Goal: Information Seeking & Learning: Check status

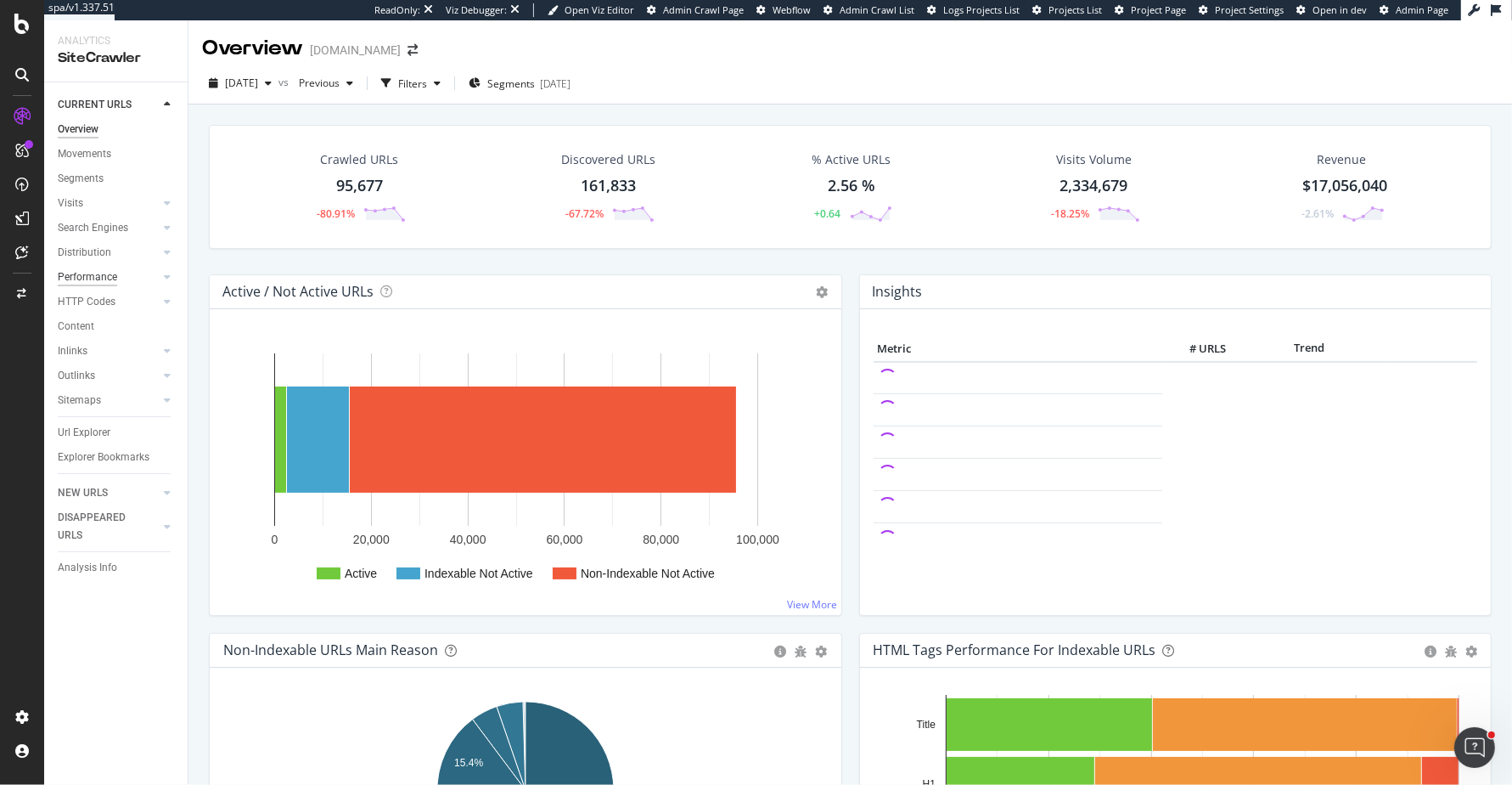
click at [81, 275] on div "Performance" at bounding box center [87, 277] width 59 height 18
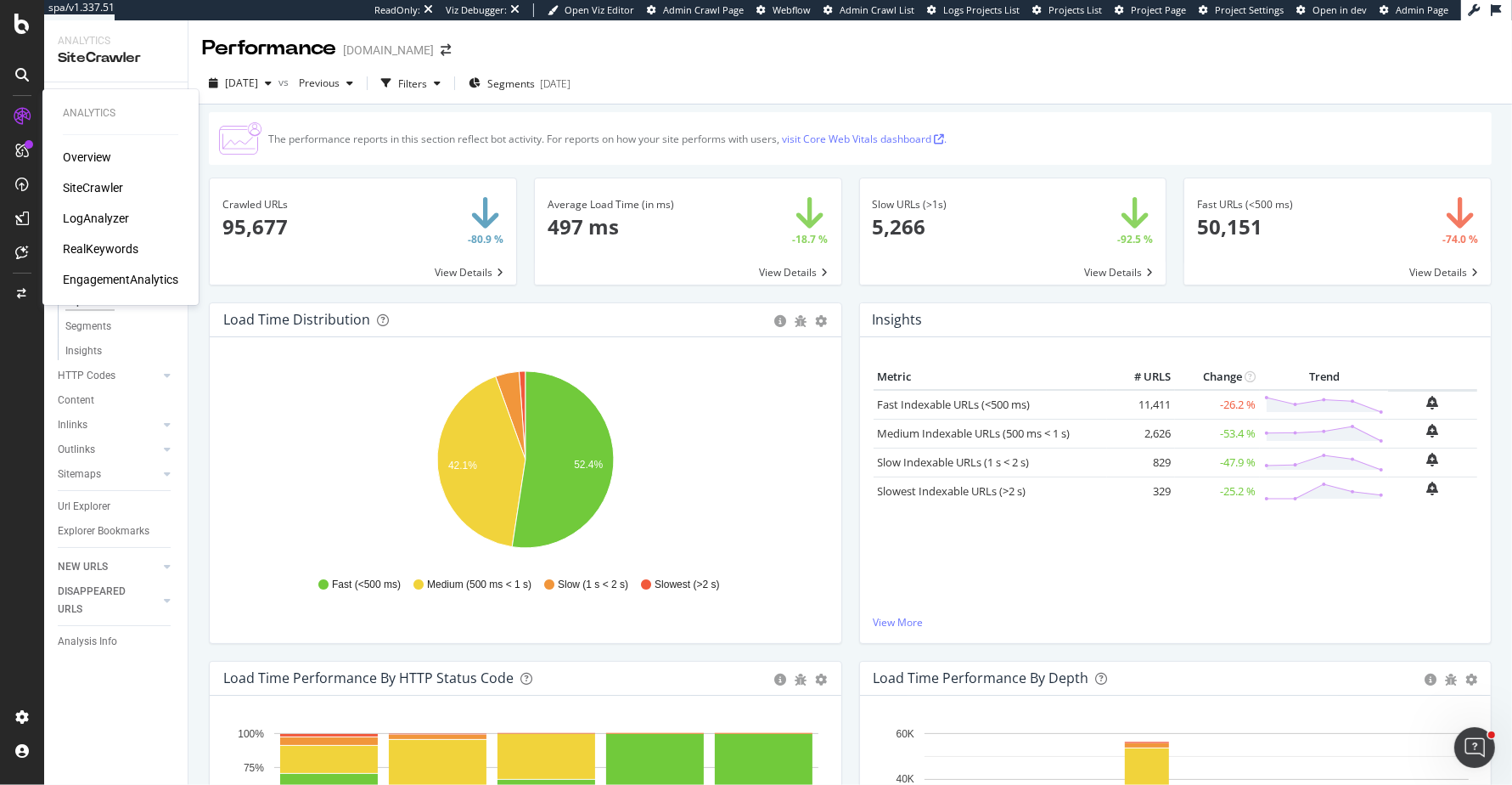
click at [72, 243] on div "RealKeywords" at bounding box center [100, 249] width 75 height 17
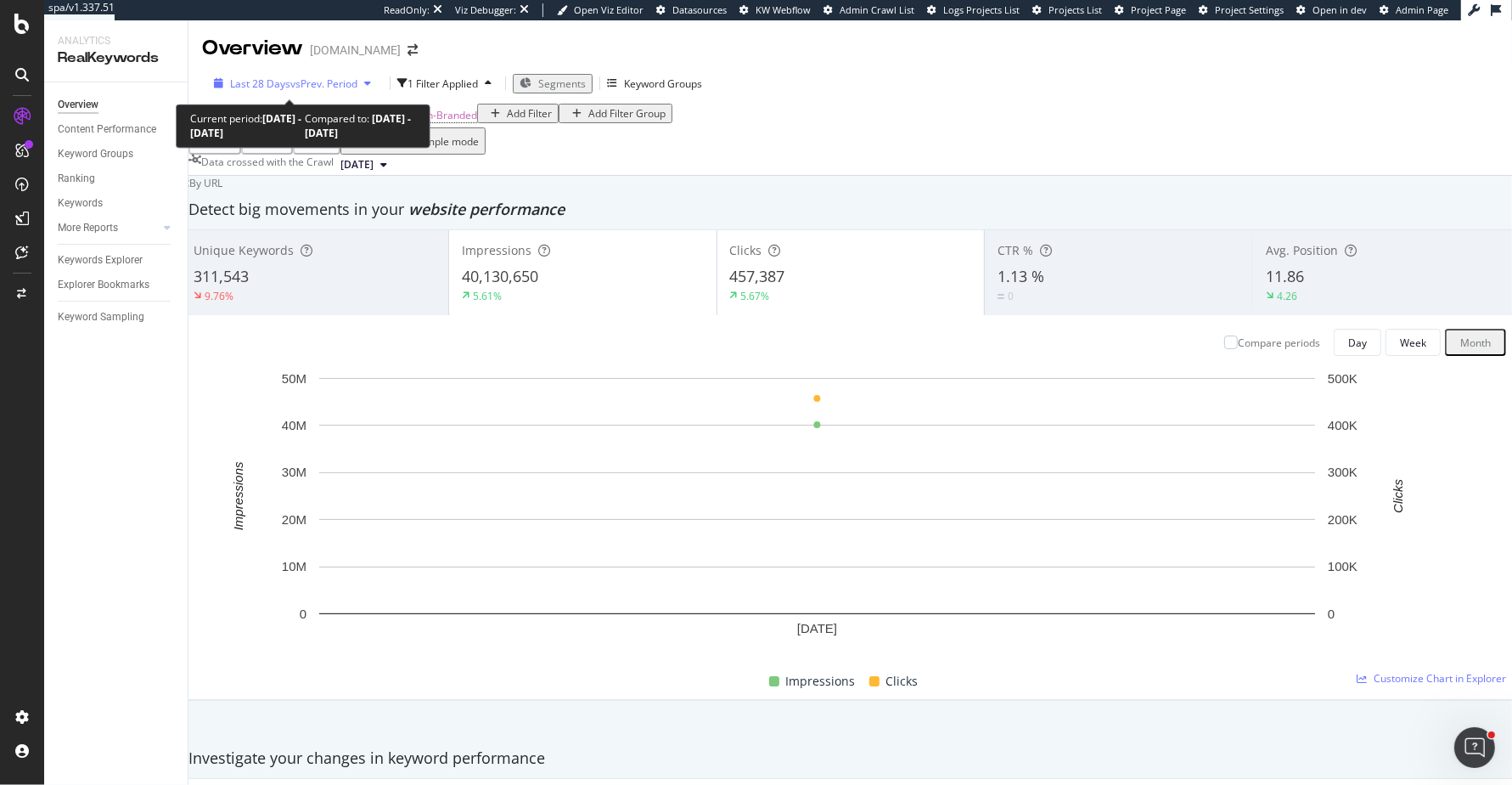
click at [319, 82] on span "vs Prev. Period" at bounding box center [324, 83] width 67 height 14
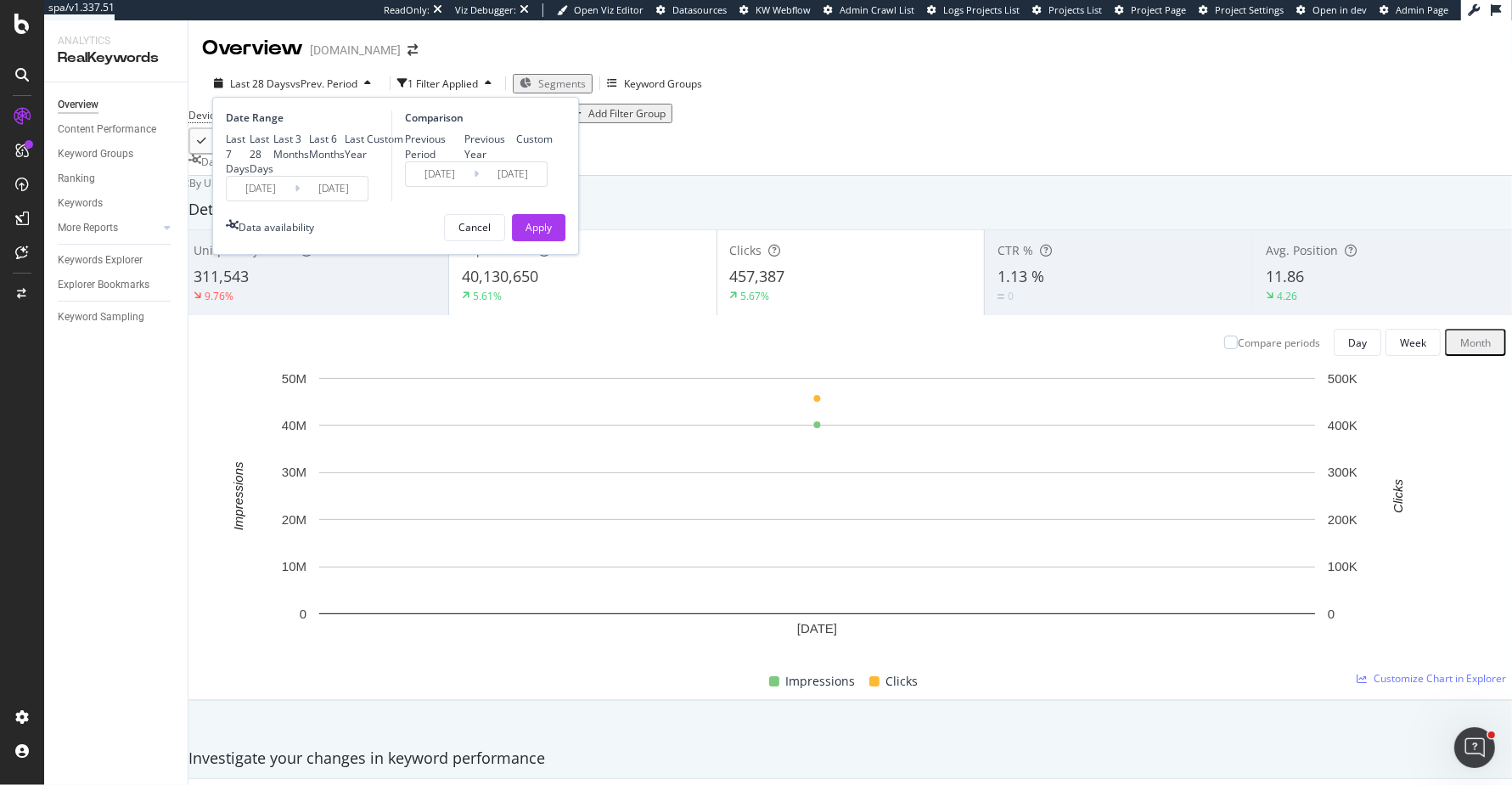
click at [275, 175] on div "Last 7 Days Last 28 Days Last 3 Months Last 6 Months Last Year Custom" at bounding box center [314, 153] width 178 height 43
click at [345, 160] on div "Last Year" at bounding box center [356, 146] width 22 height 29
type input "[DATE]"
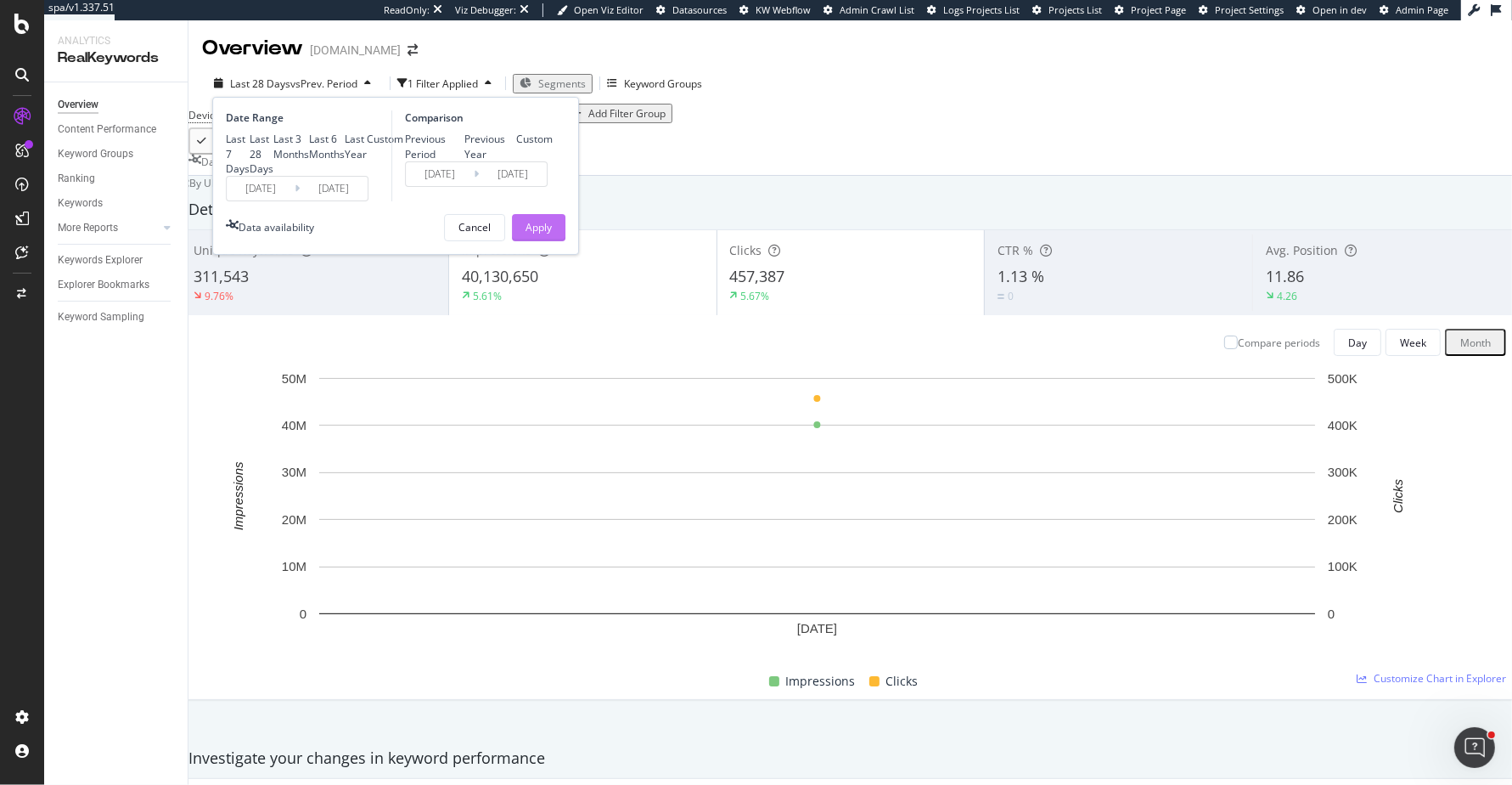
click at [532, 235] on div "Apply" at bounding box center [539, 227] width 27 height 14
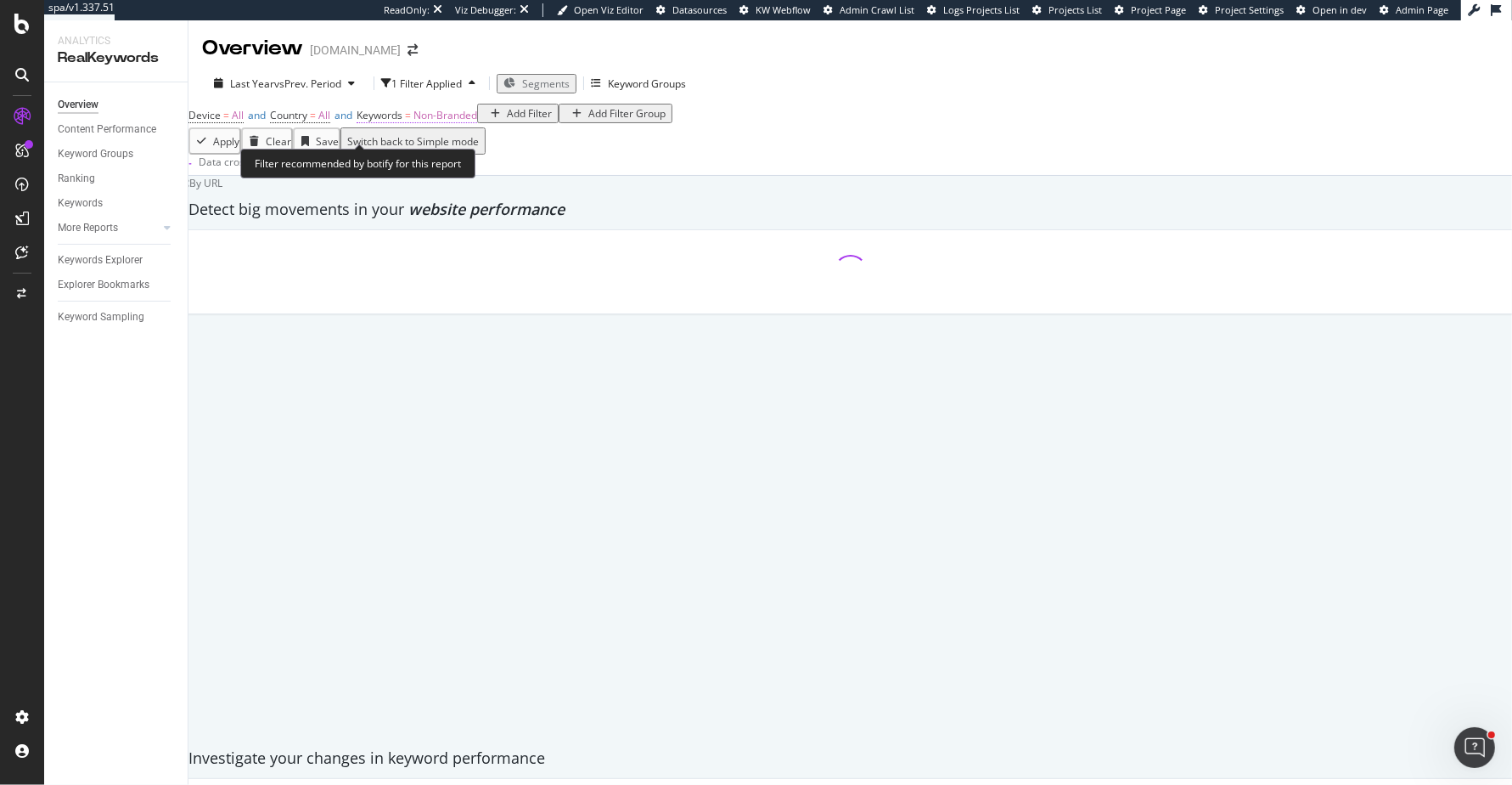
click at [477, 122] on span "Non-Branded" at bounding box center [445, 115] width 64 height 14
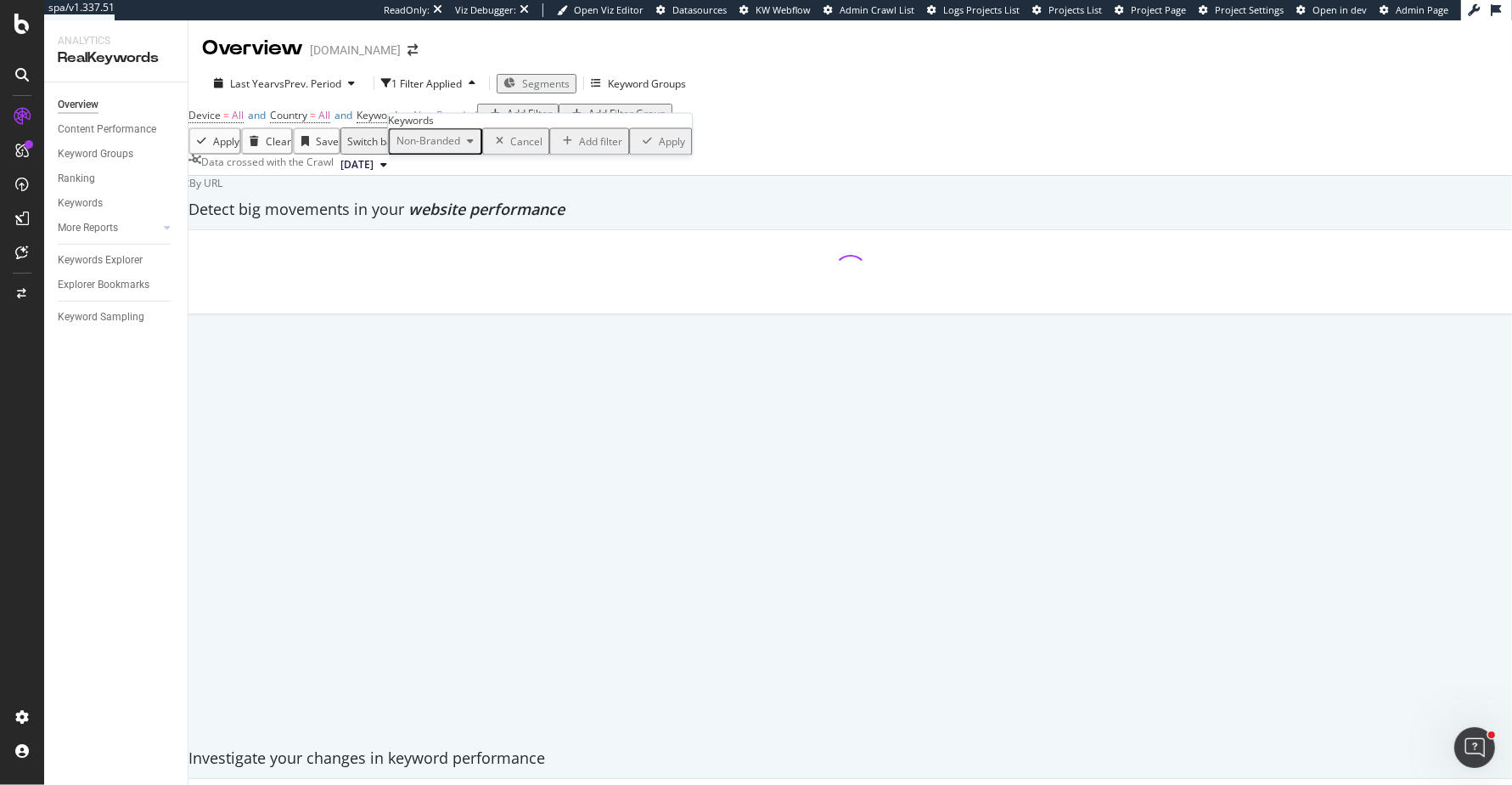
click at [449, 149] on span "Non-Branded" at bounding box center [426, 142] width 71 height 14
click at [465, 321] on span "All" at bounding box center [503, 328] width 173 height 15
click at [607, 149] on div "Apply" at bounding box center [620, 142] width 27 height 14
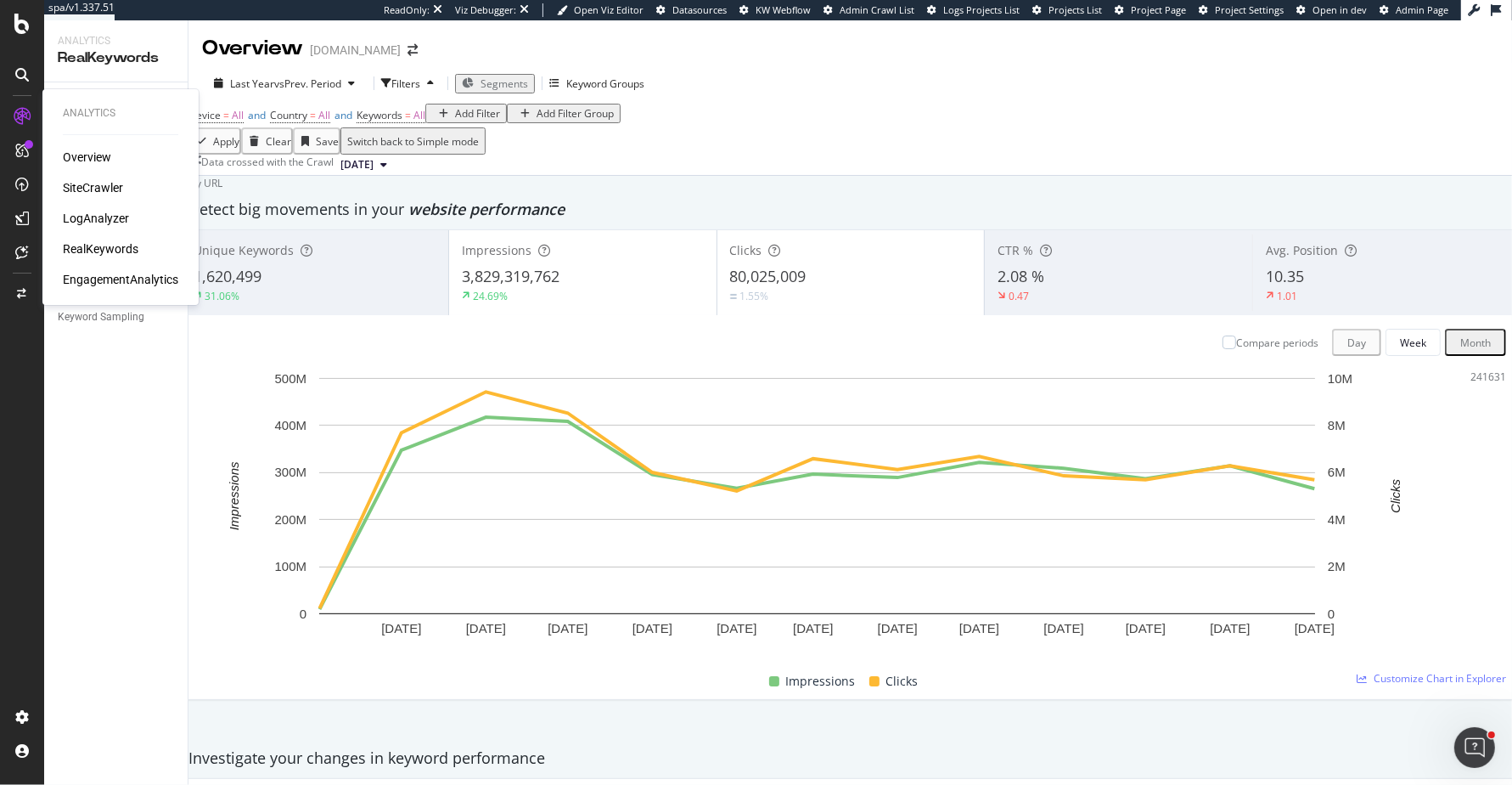
click at [73, 185] on div "SiteCrawler" at bounding box center [93, 188] width 60 height 17
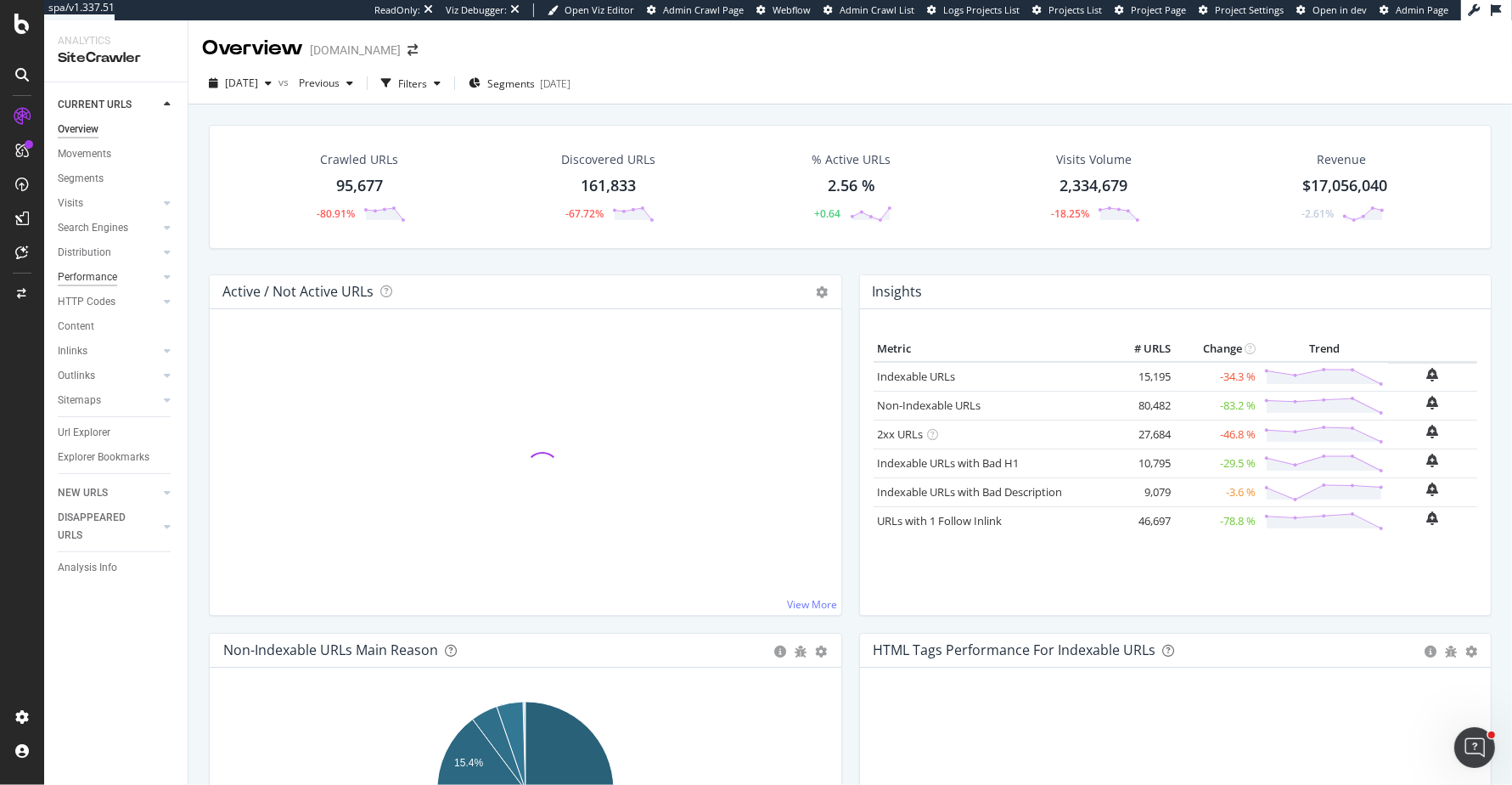
click at [94, 273] on div "Performance" at bounding box center [87, 277] width 59 height 18
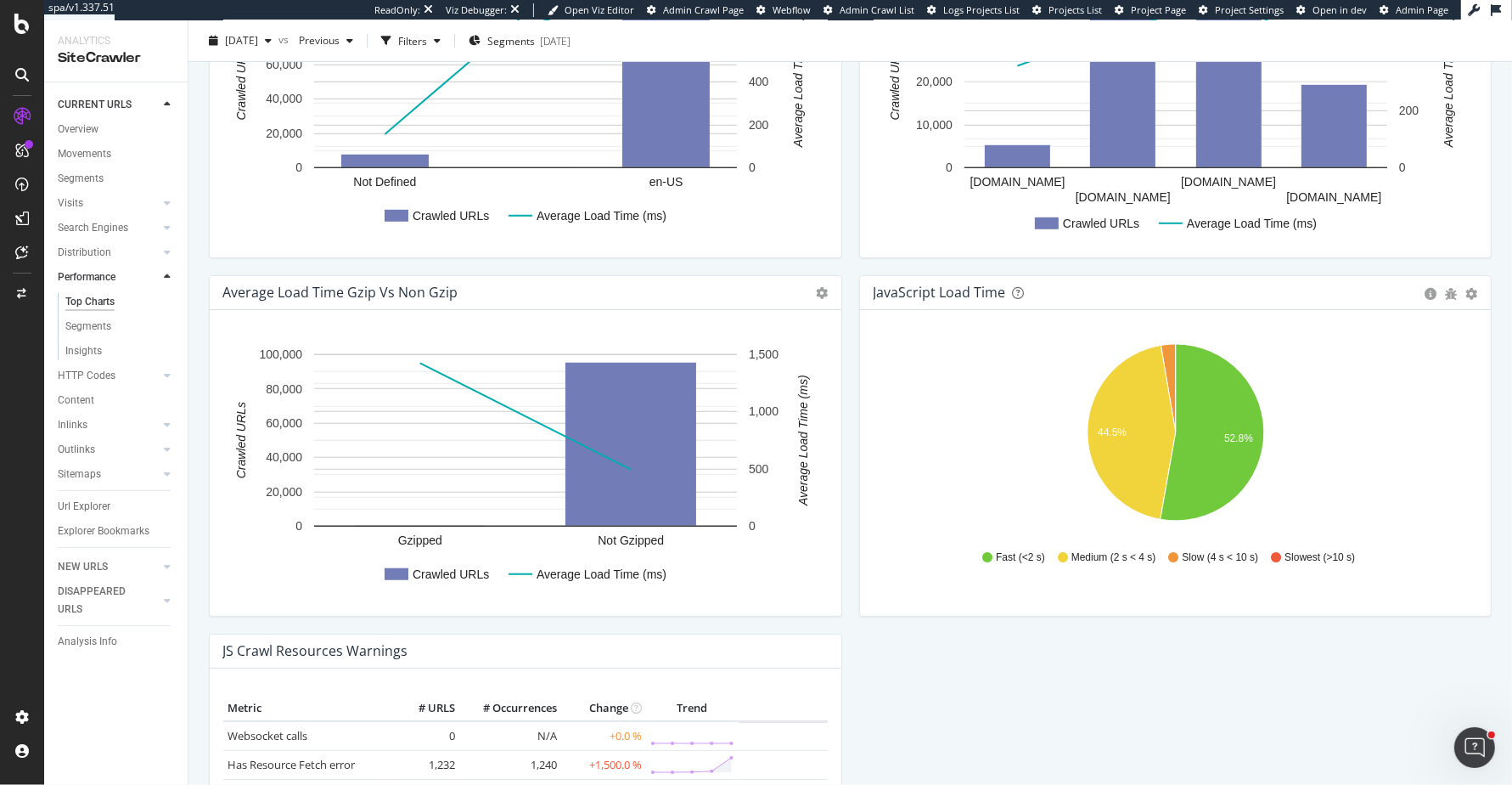
scroll to position [1094, 0]
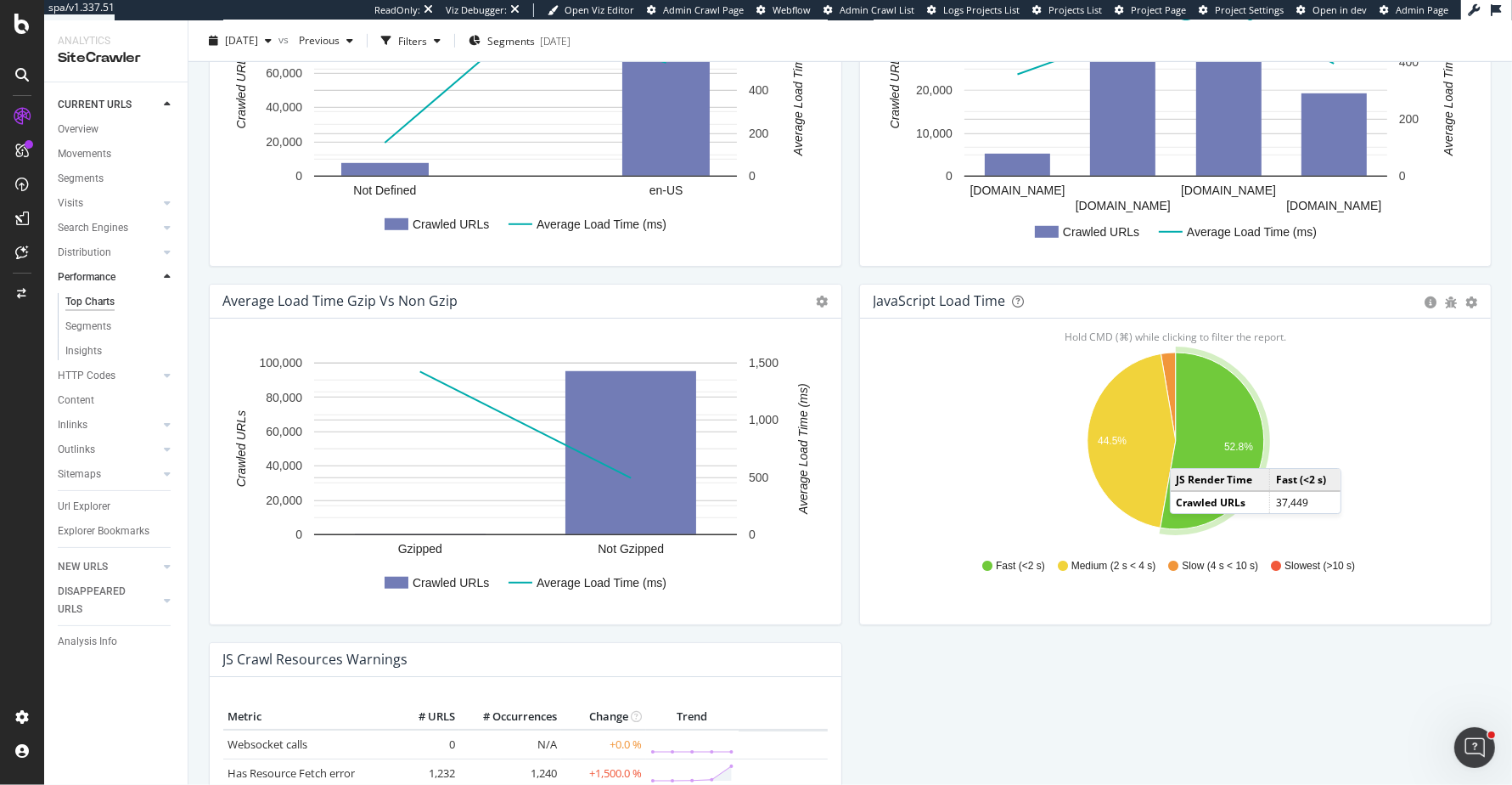
click at [1464, 298] on div "Pie Table Export as CSV Add to Custom Report" at bounding box center [1452, 300] width 53 height 17
click at [1470, 302] on icon "gear" at bounding box center [1471, 302] width 12 height 12
click at [1409, 365] on span "Table" at bounding box center [1413, 366] width 155 height 23
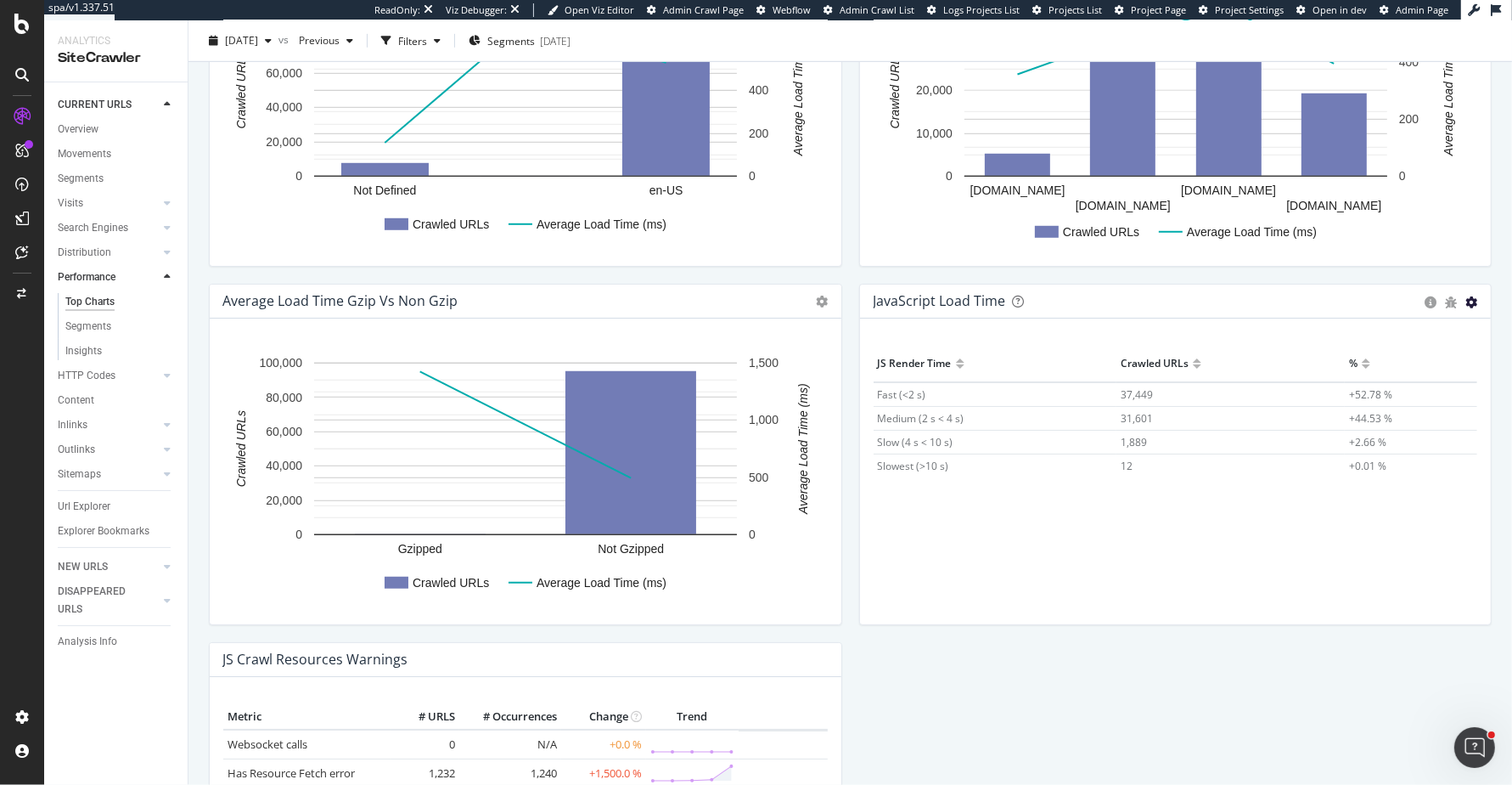
click at [1470, 298] on icon "gear" at bounding box center [1471, 302] width 12 height 12
click at [1385, 363] on span "Table" at bounding box center [1413, 366] width 155 height 23
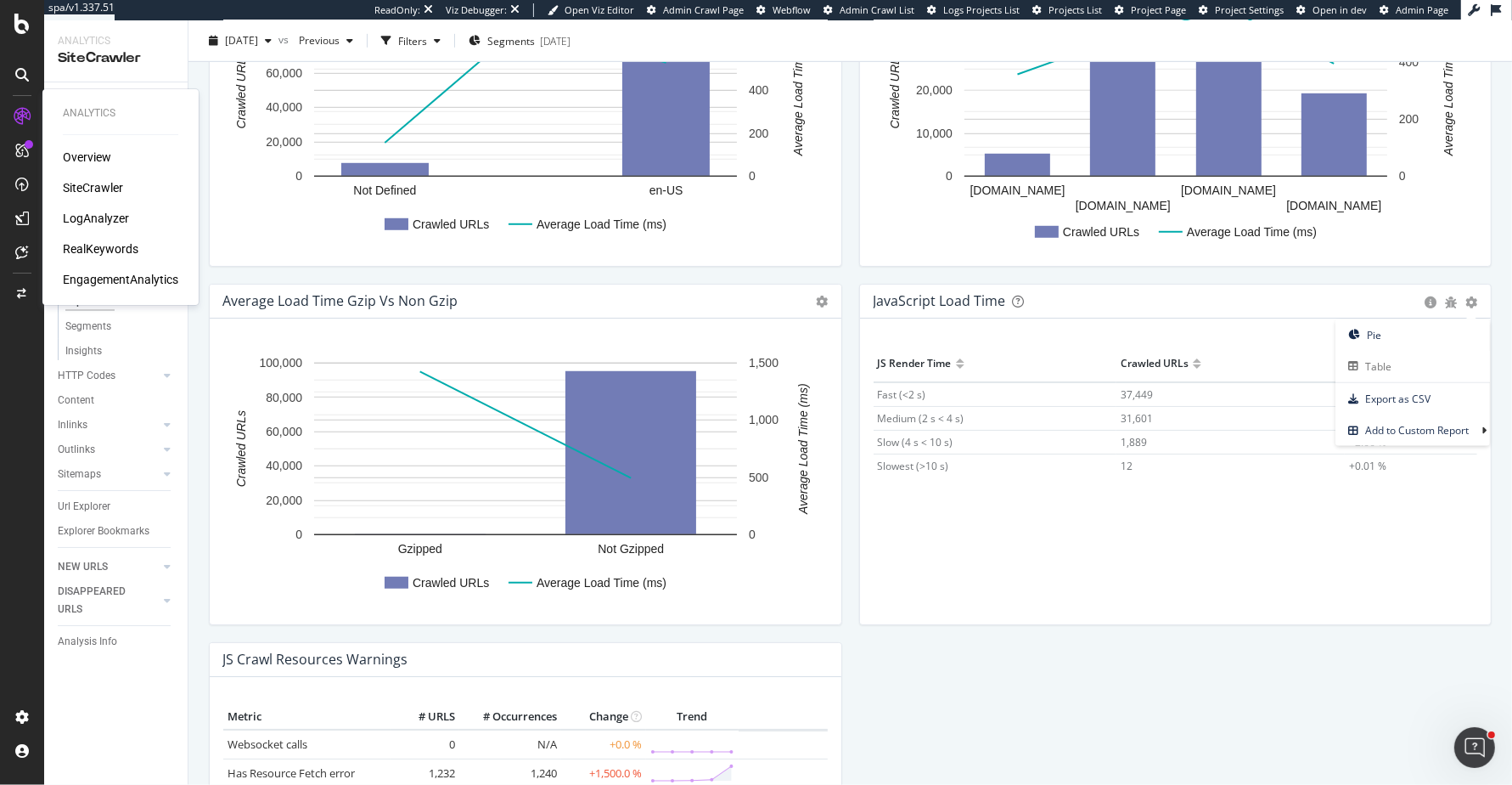
click at [113, 222] on div "LogAnalyzer" at bounding box center [96, 218] width 66 height 17
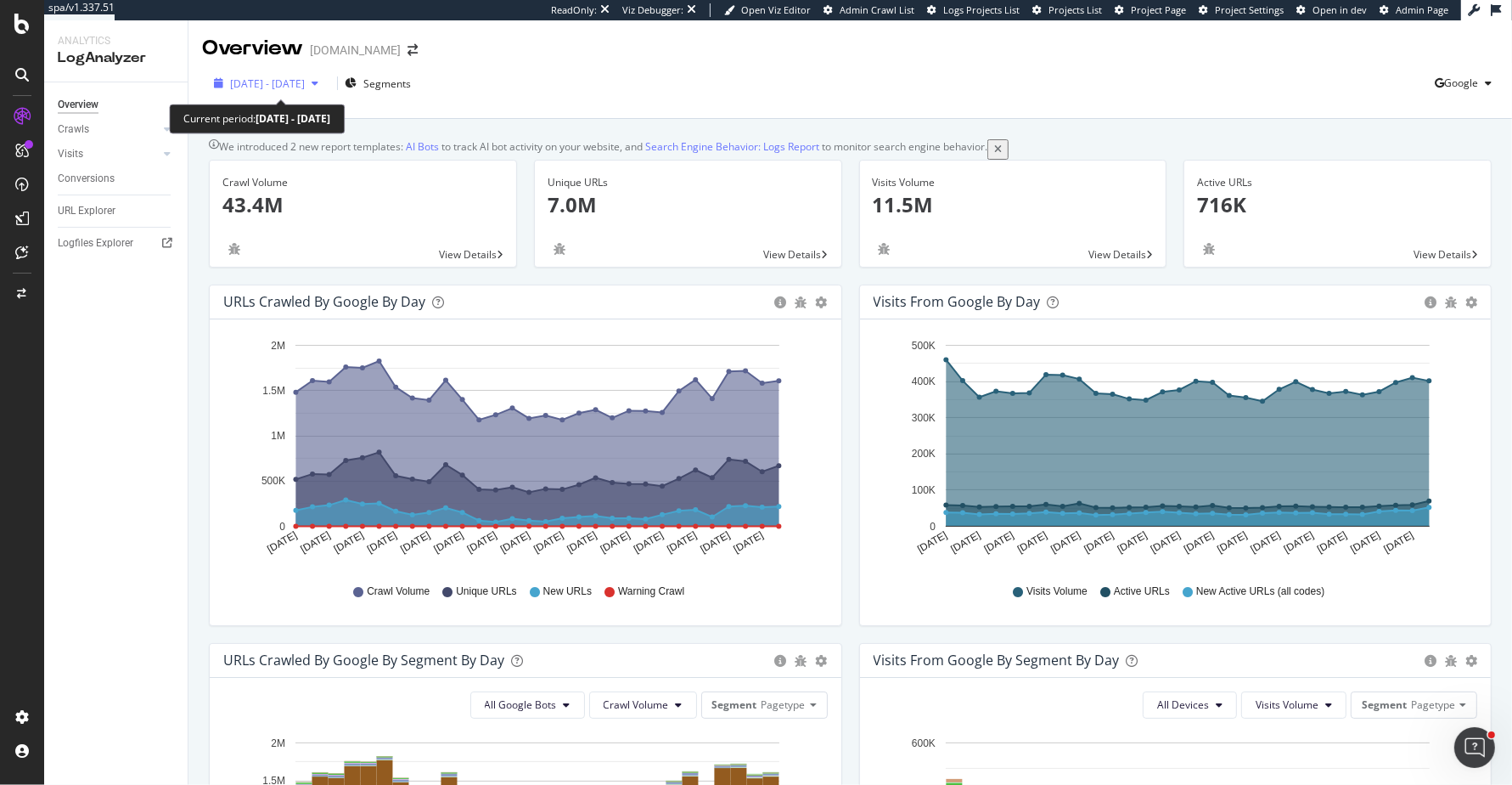
click at [286, 89] on span "[DATE] - [DATE]" at bounding box center [267, 83] width 74 height 14
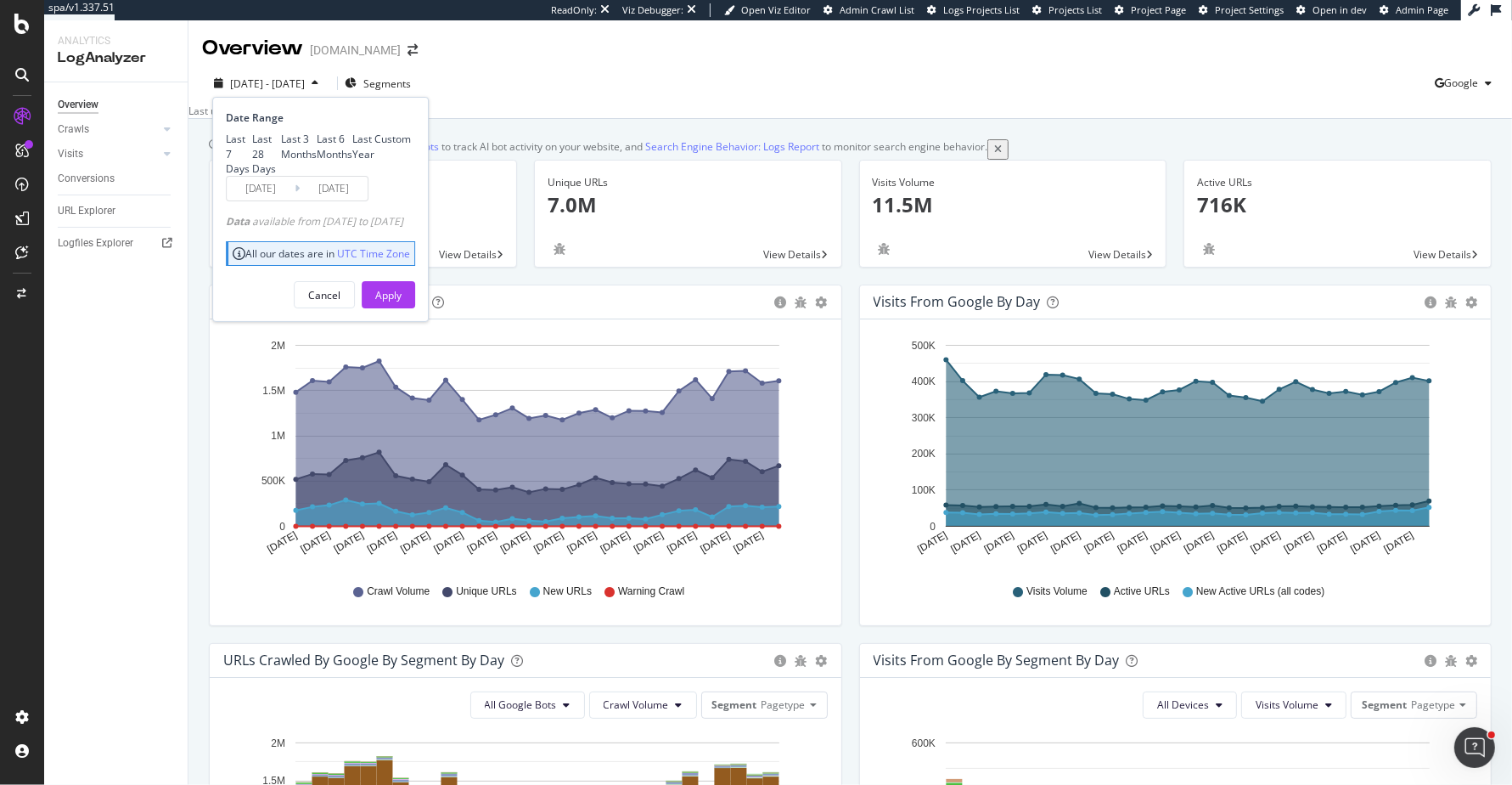
click at [282, 160] on div "Last 3 Months" at bounding box center [299, 146] width 35 height 29
type input "[DATE]"
click at [402, 303] on div "Apply" at bounding box center [388, 295] width 27 height 14
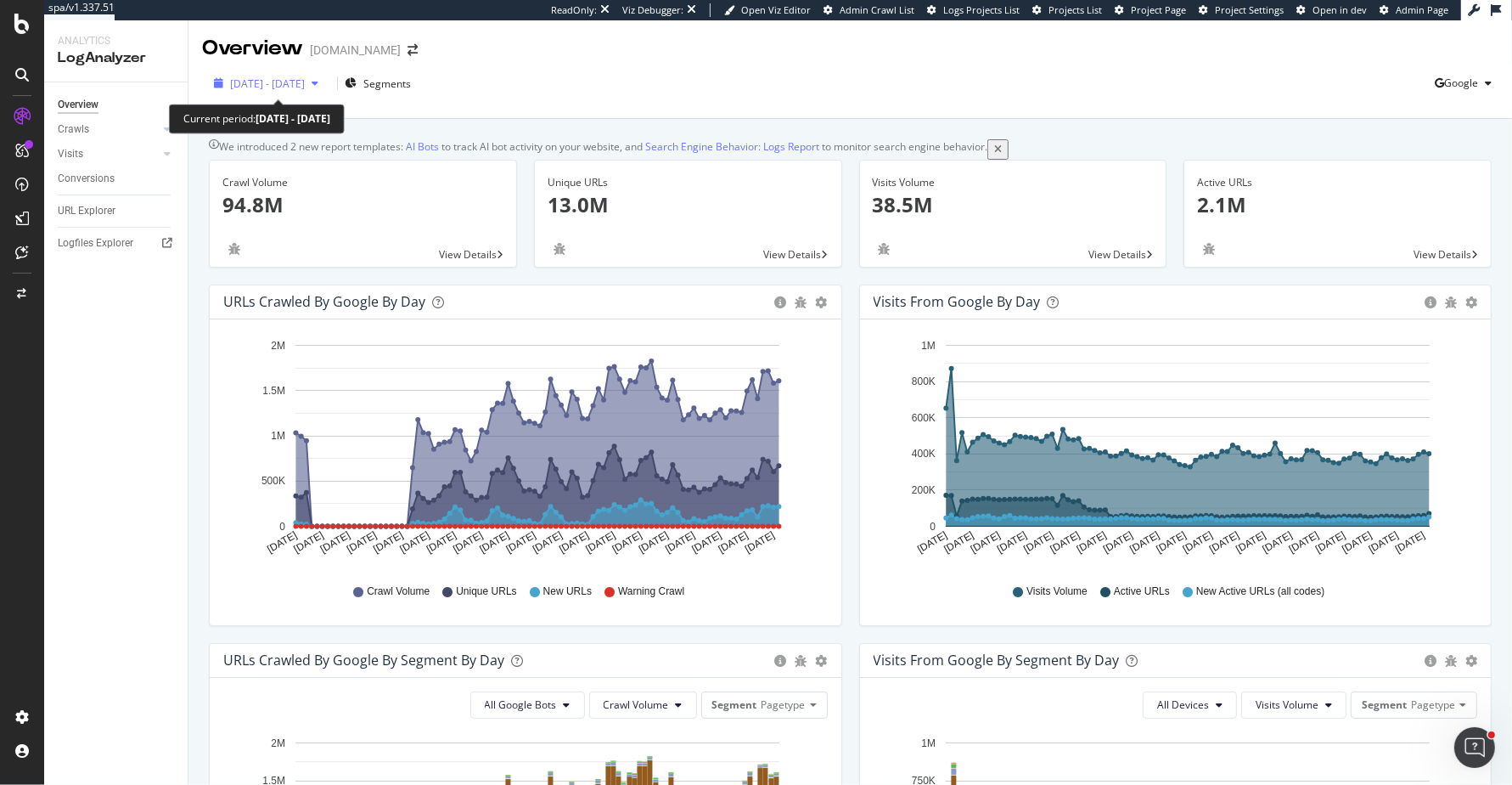
click at [305, 89] on span "[DATE] - [DATE]" at bounding box center [267, 83] width 74 height 14
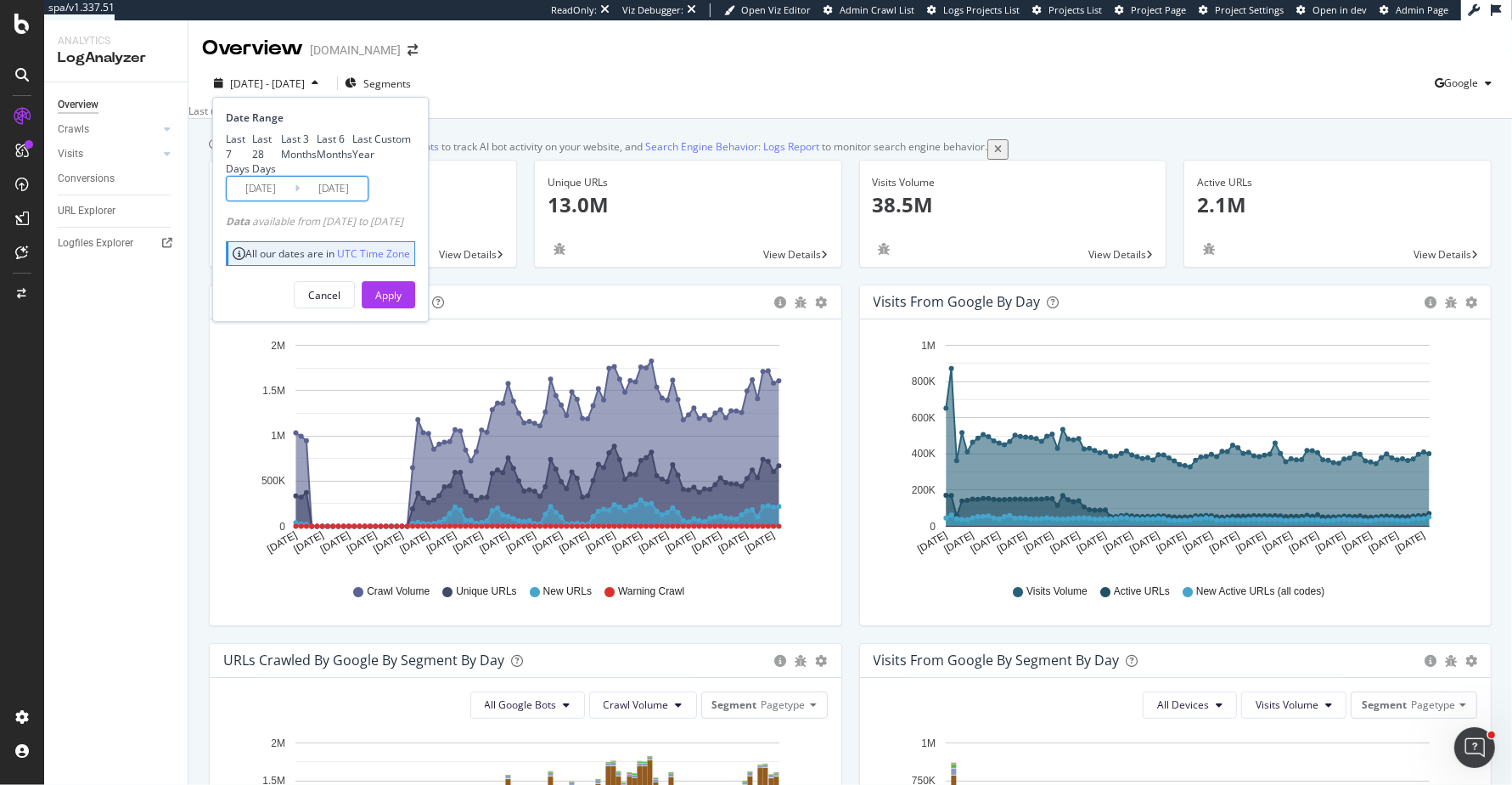
click at [267, 201] on input "[DATE]" at bounding box center [260, 189] width 68 height 24
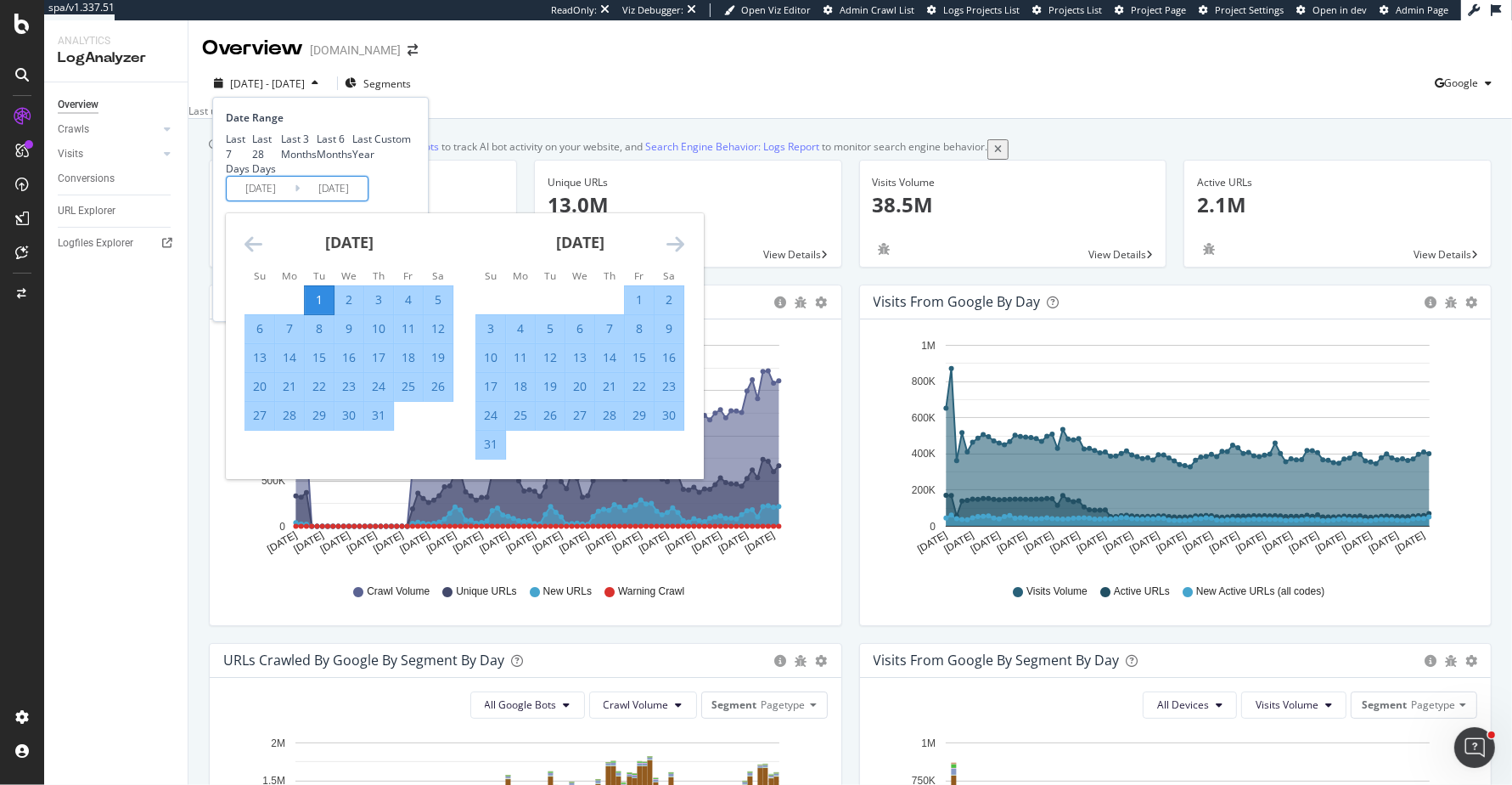
click at [634, 308] on div "1" at bounding box center [639, 299] width 29 height 17
type input "[DATE]"
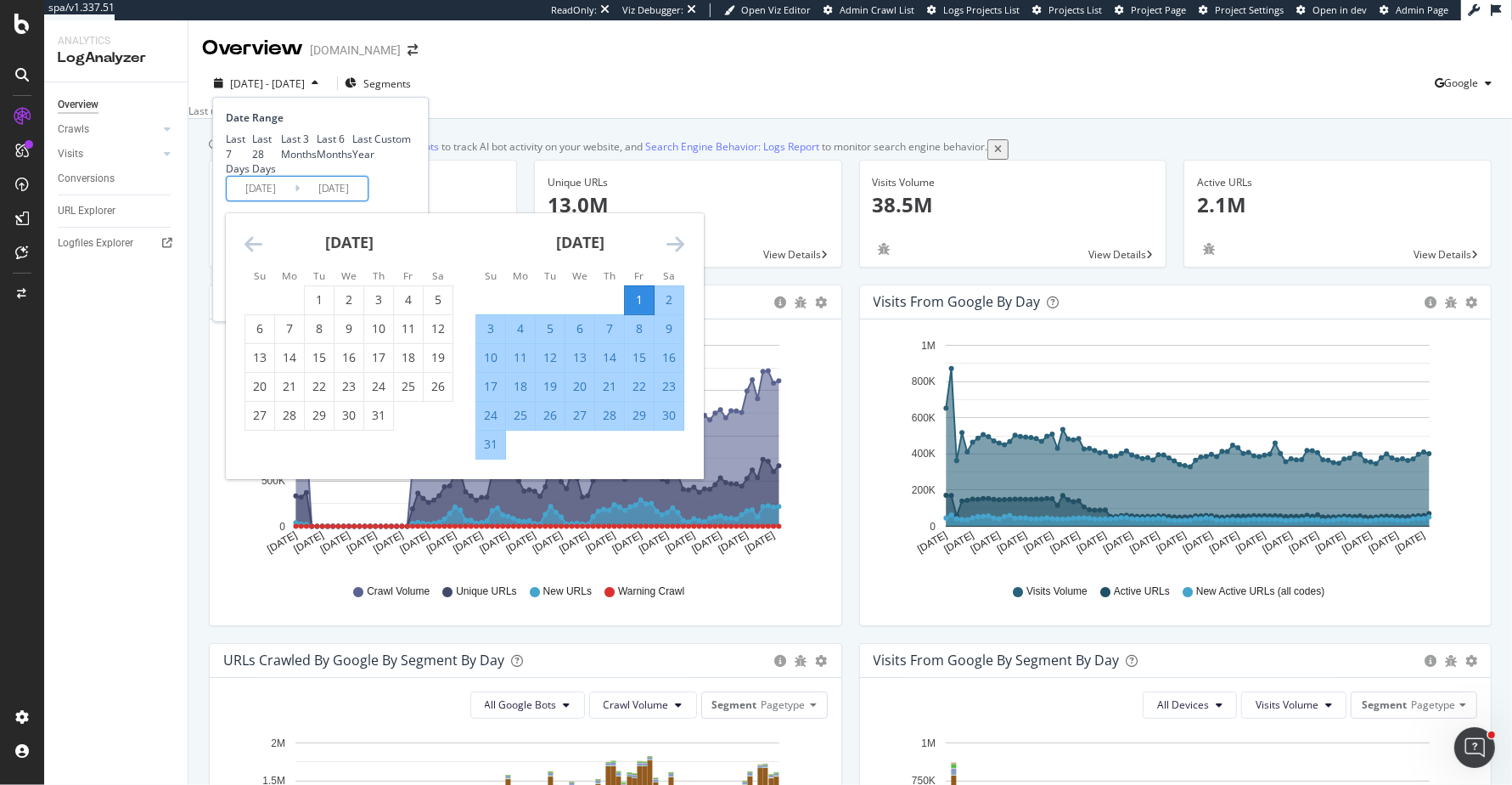
click at [409, 175] on div "Last 7 Days Last 28 Days Last 3 Months Last 6 Months Last Year Custom" at bounding box center [318, 153] width 185 height 43
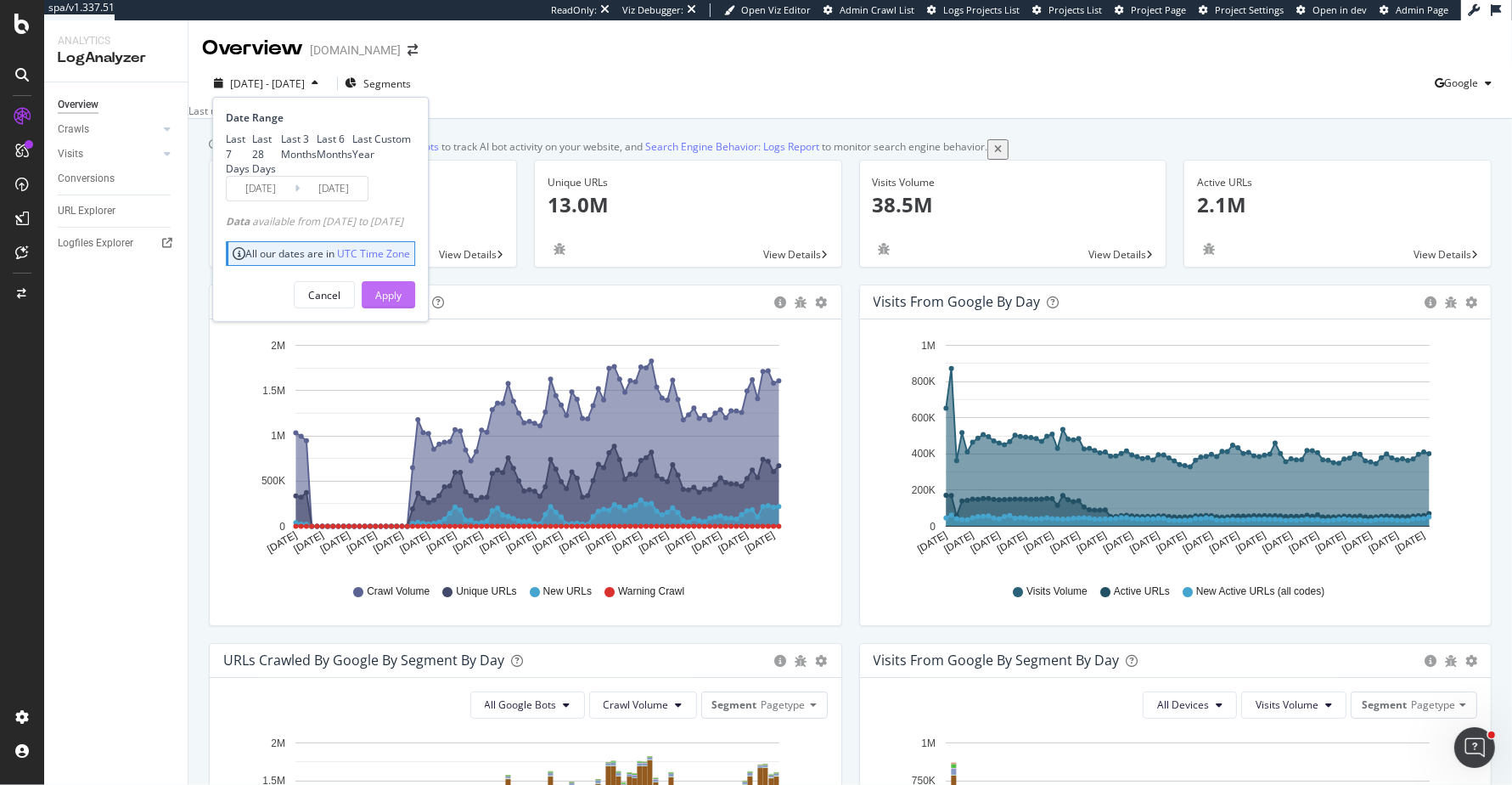
click at [402, 303] on div "Apply" at bounding box center [388, 295] width 27 height 14
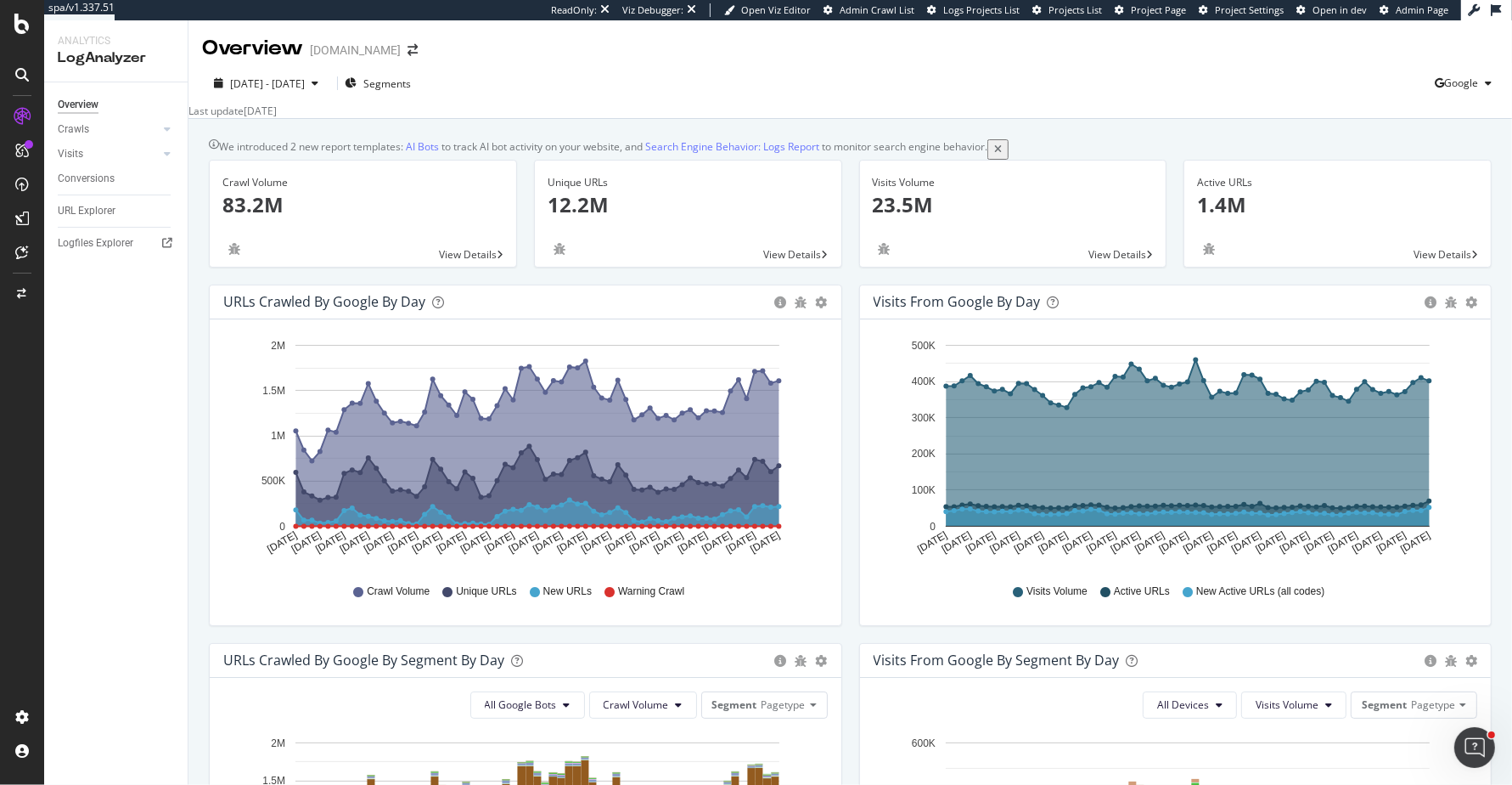
click at [847, 285] on div "Unique URLs 12.2M View Details" at bounding box center [688, 221] width 326 height 125
click at [848, 285] on div "Unique URLs 12.2M View Details" at bounding box center [688, 221] width 326 height 125
click at [980, 147] on div "We introduced 2 new report templates: AI Bots to track AI bot activity on your …" at bounding box center [603, 149] width 769 height 19
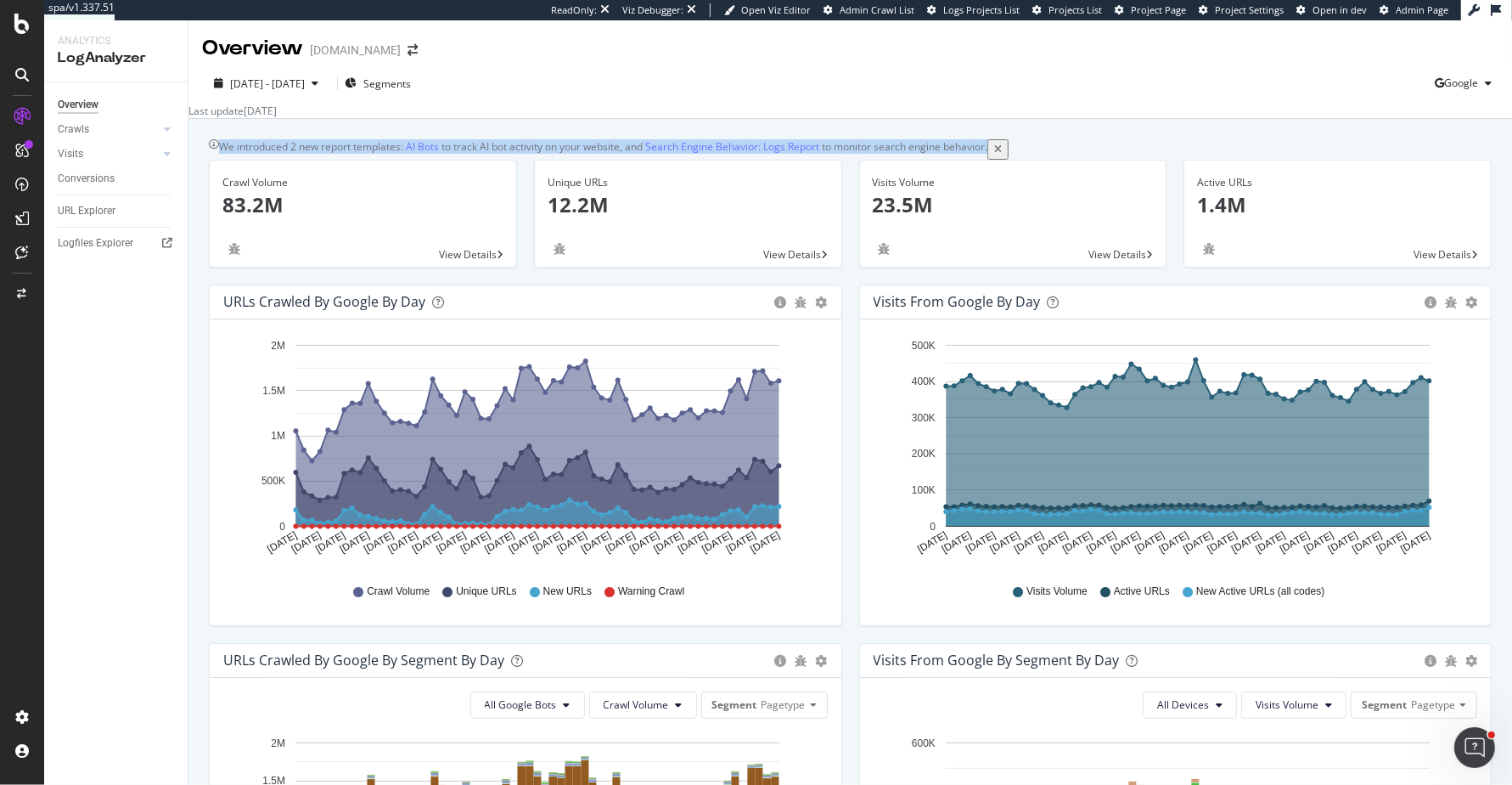
click at [980, 147] on div "We introduced 2 new report templates: AI Bots to track AI bot activity on your …" at bounding box center [603, 149] width 769 height 19
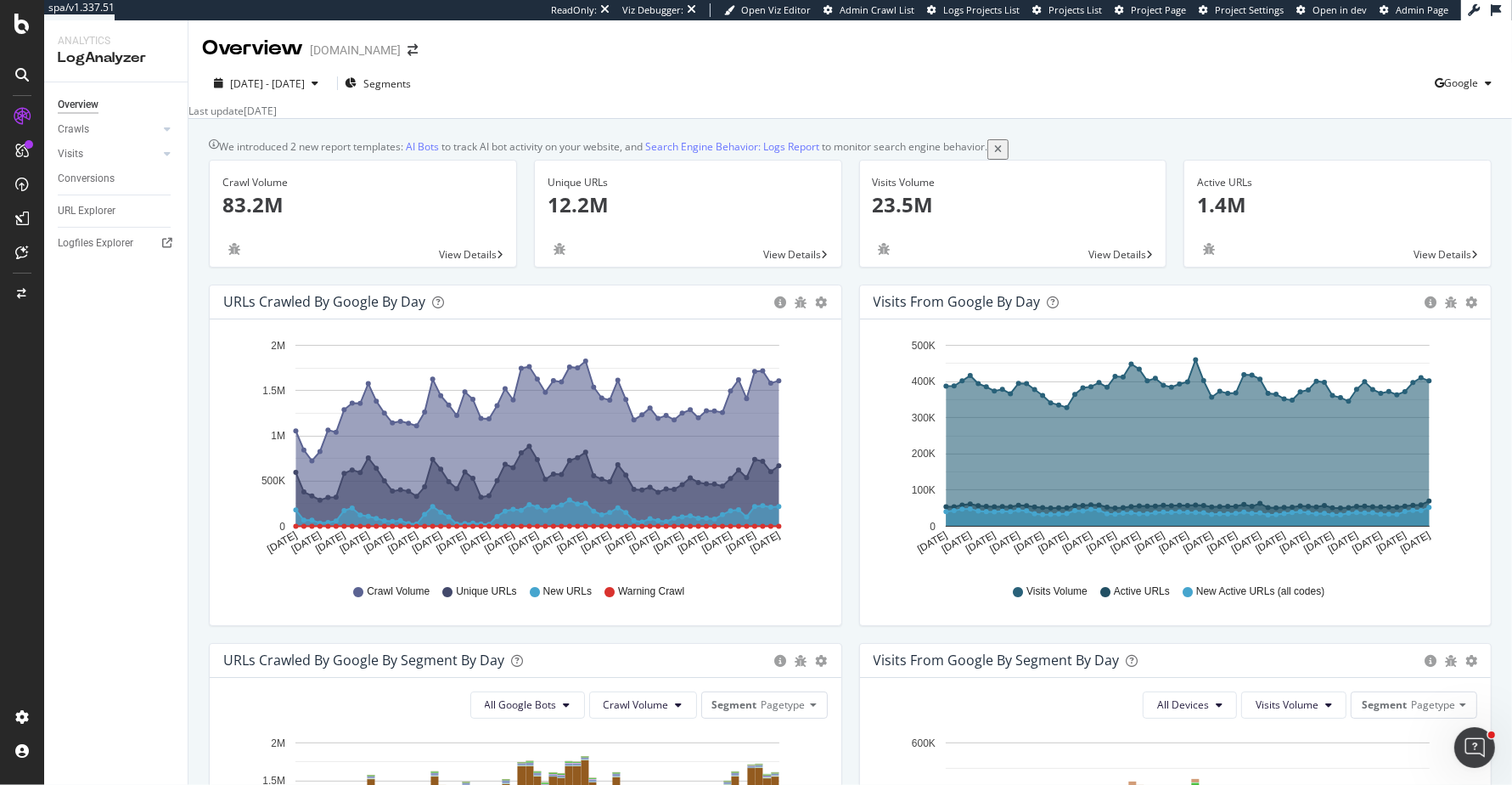
click at [1061, 137] on div "We introduced 2 new report templates: AI Bots to track AI bot activity on your …" at bounding box center [850, 768] width 1324 height 1300
click at [847, 643] on div "URLs Crawled by Google by day Area Table Hold CMD (⌘) while clicking to filter …" at bounding box center [526, 464] width 650 height 358
click at [847, 178] on div "Unique URLs 12.2M View Details" at bounding box center [688, 221] width 326 height 125
click at [848, 156] on div "We introduced 2 new report templates: AI Bots to track AI bot activity on your …" at bounding box center [603, 149] width 769 height 19
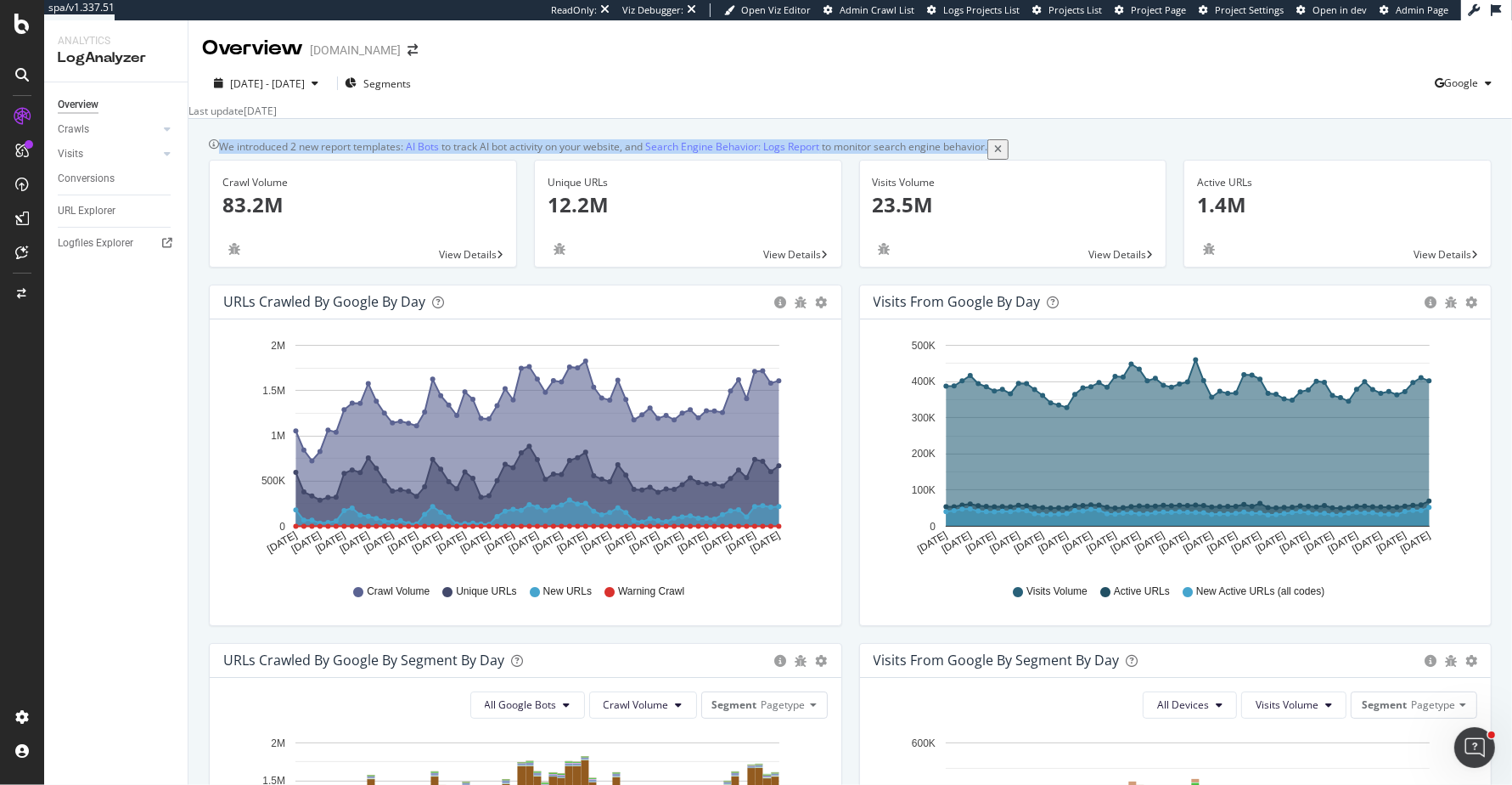
click at [848, 156] on div "We introduced 2 new report templates: AI Bots to track AI bot activity on your …" at bounding box center [603, 149] width 769 height 19
click at [856, 157] on div "We introduced 2 new report templates: AI Bots to track AI bot activity on your …" at bounding box center [603, 149] width 769 height 19
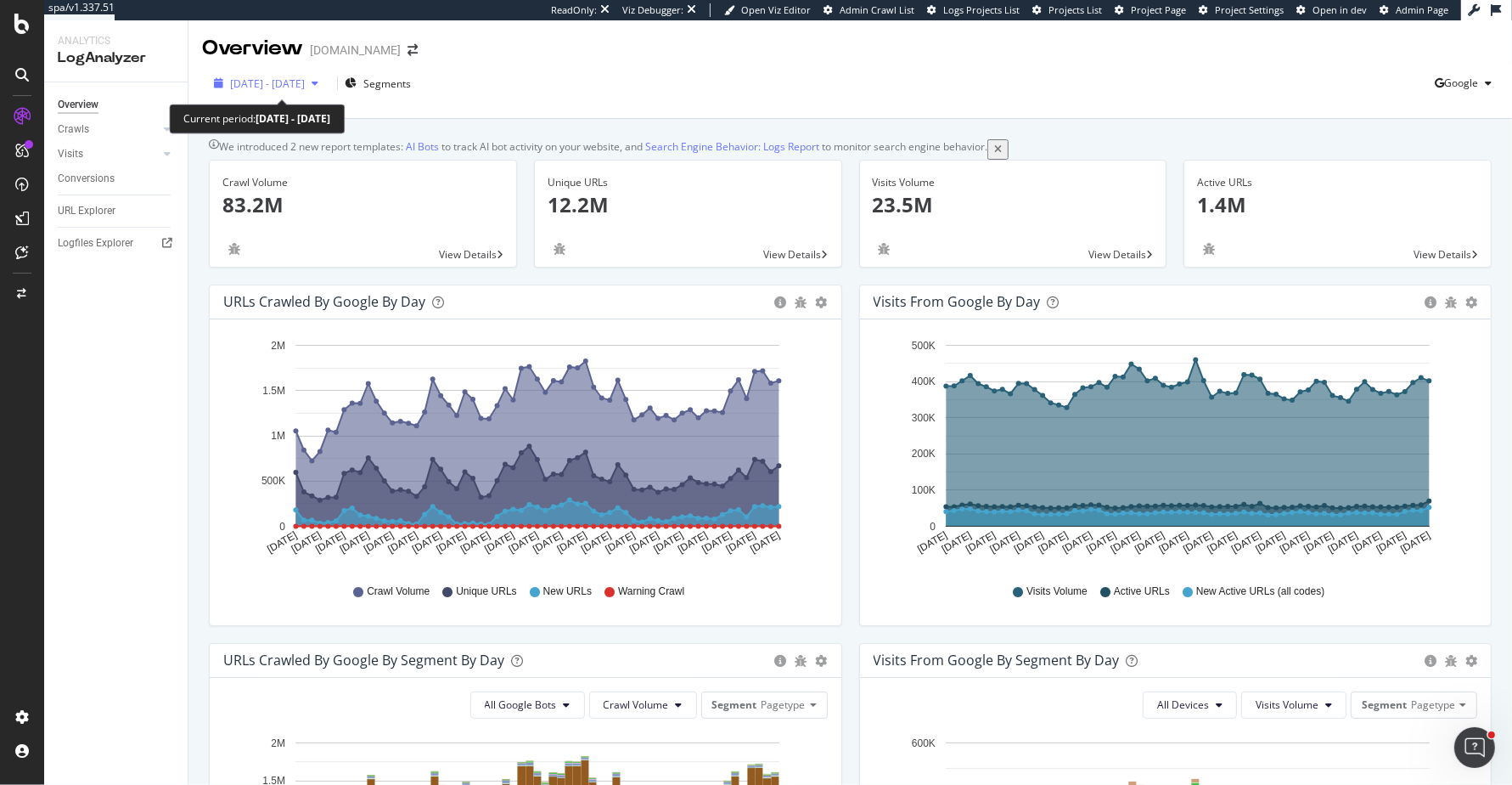
click at [305, 80] on span "[DATE] - [DATE]" at bounding box center [267, 83] width 74 height 14
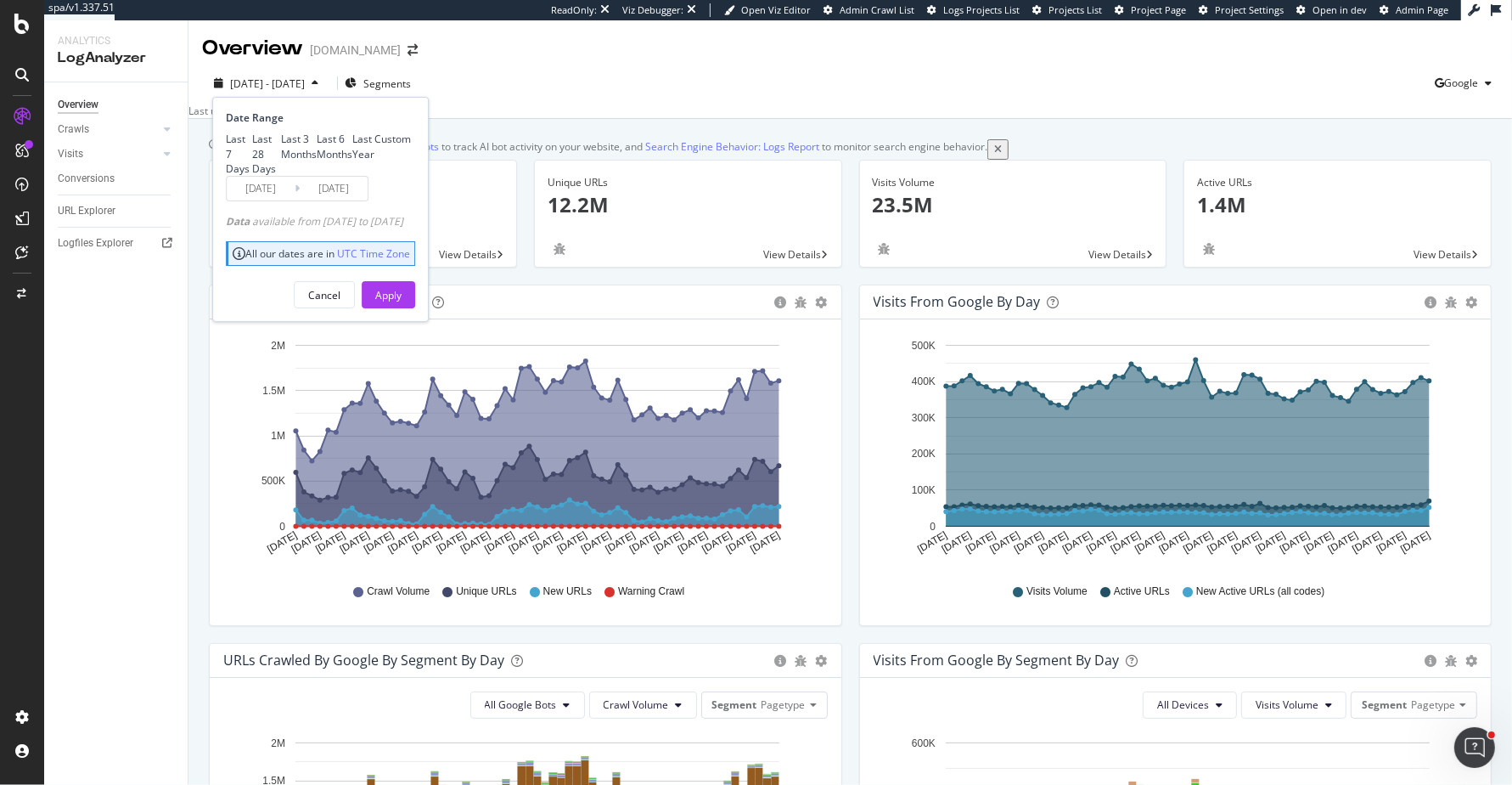
click at [724, 74] on div "[DATE] - [DATE] Segments Date Range Last 7 Days Last 28 Days Last 3 Months Last…" at bounding box center [850, 87] width 1324 height 34
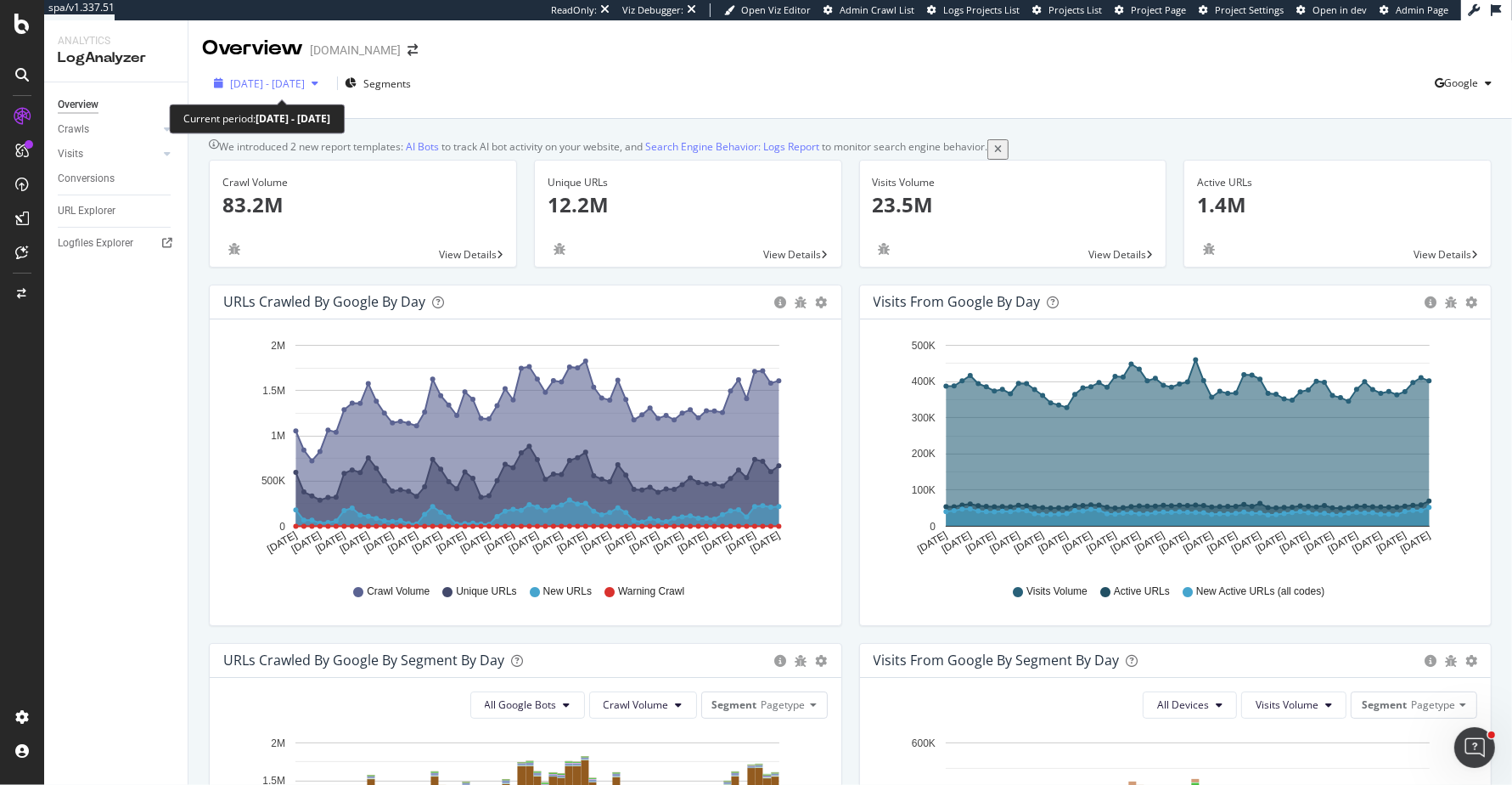
click at [305, 80] on span "[DATE] - [DATE]" at bounding box center [267, 83] width 74 height 14
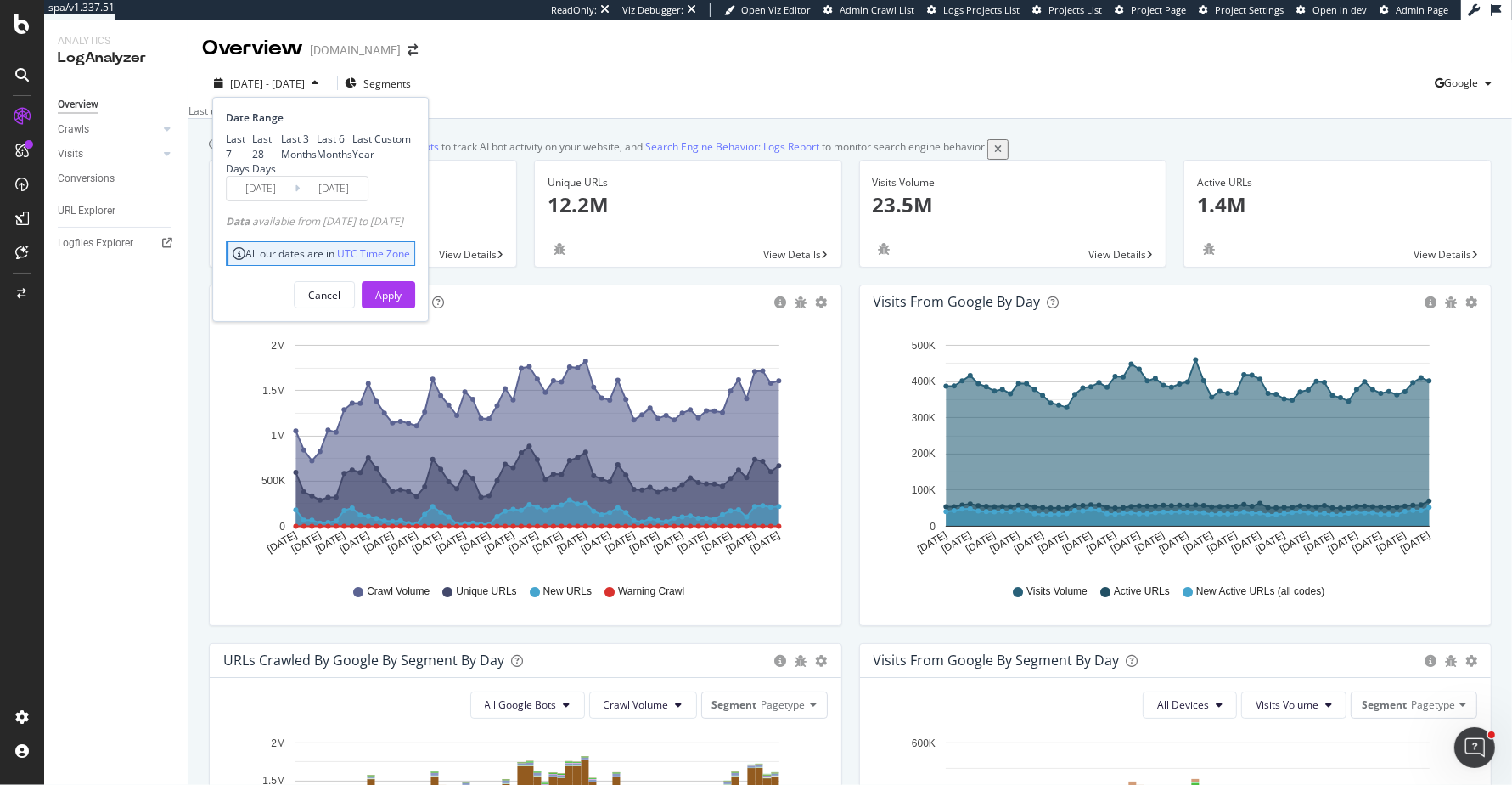
click at [281, 158] on div "Last 28 Days" at bounding box center [266, 153] width 29 height 43
type input "[DATE]"
click at [415, 308] on button "Apply" at bounding box center [388, 295] width 53 height 27
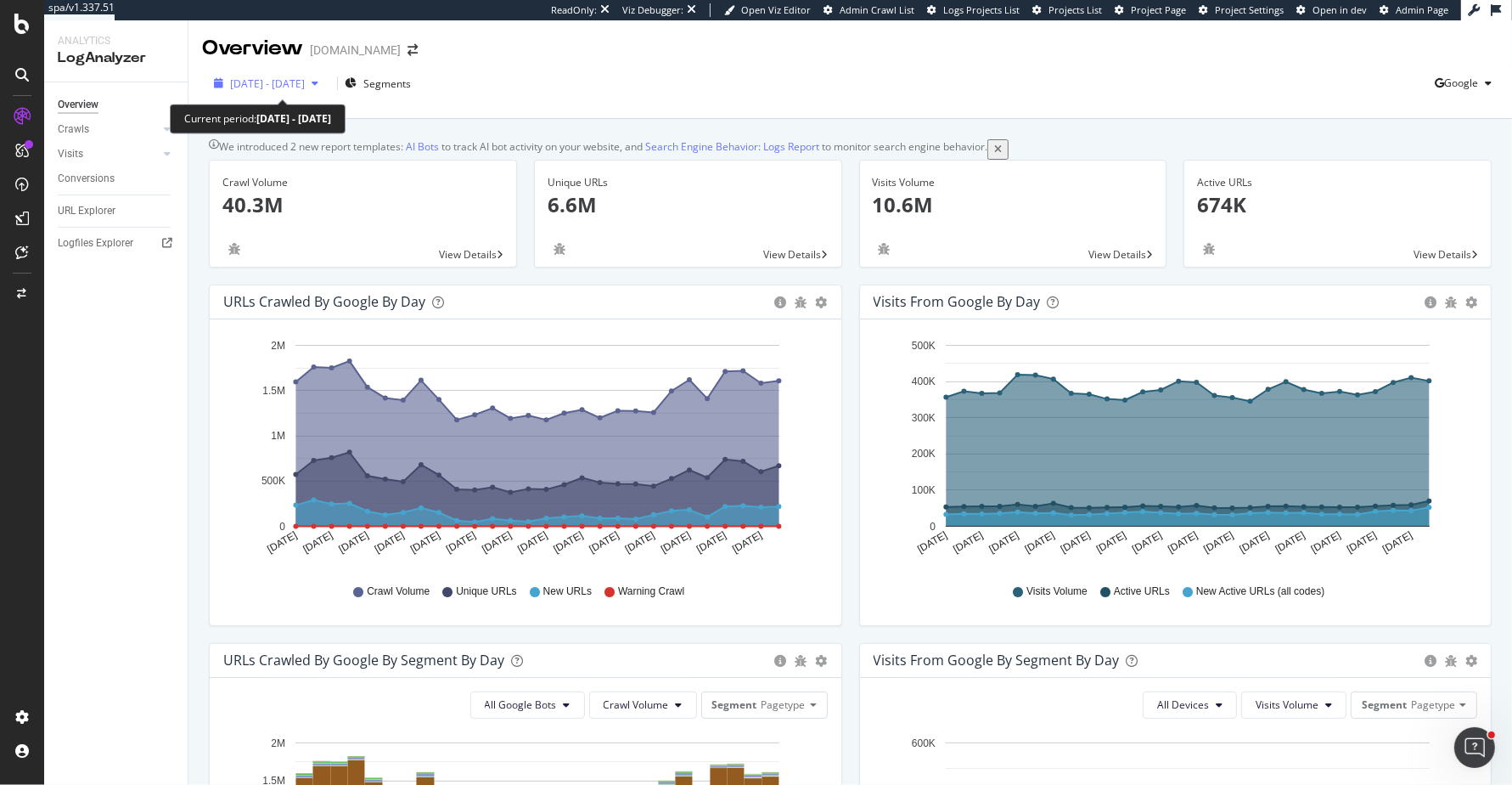
click at [305, 78] on span "[DATE] - [DATE]" at bounding box center [267, 83] width 74 height 14
click at [829, 77] on div "[DATE] - [DATE] Segments Google" at bounding box center [850, 87] width 1324 height 34
